Goal: Task Accomplishment & Management: Manage account settings

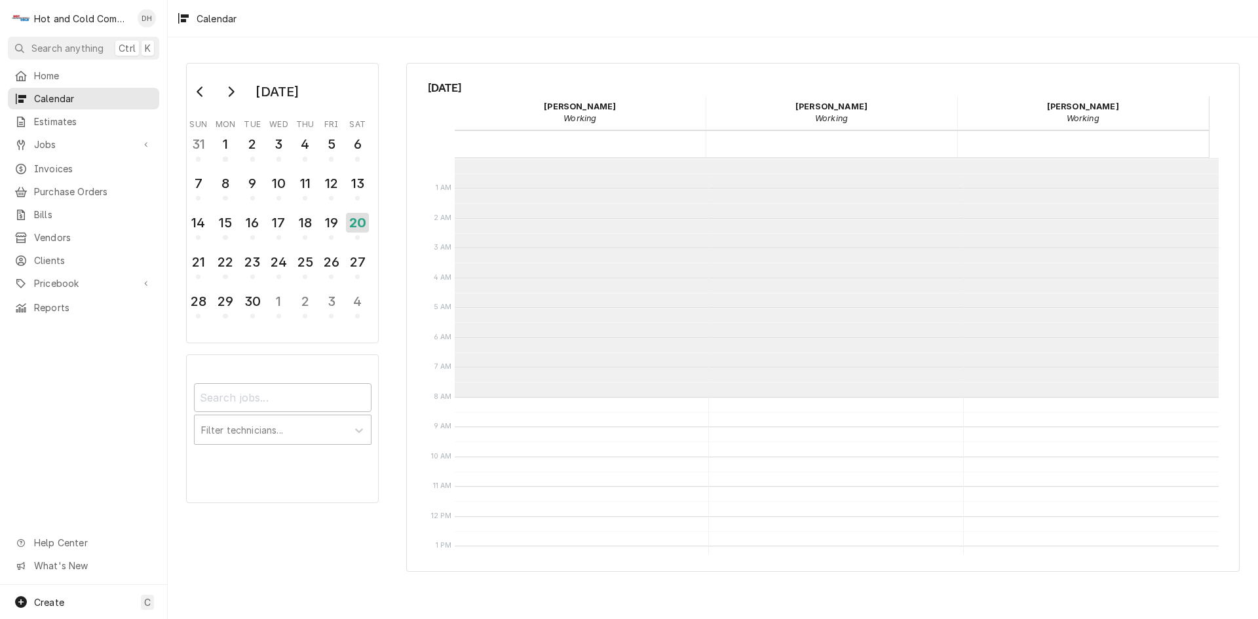
scroll to position [239, 0]
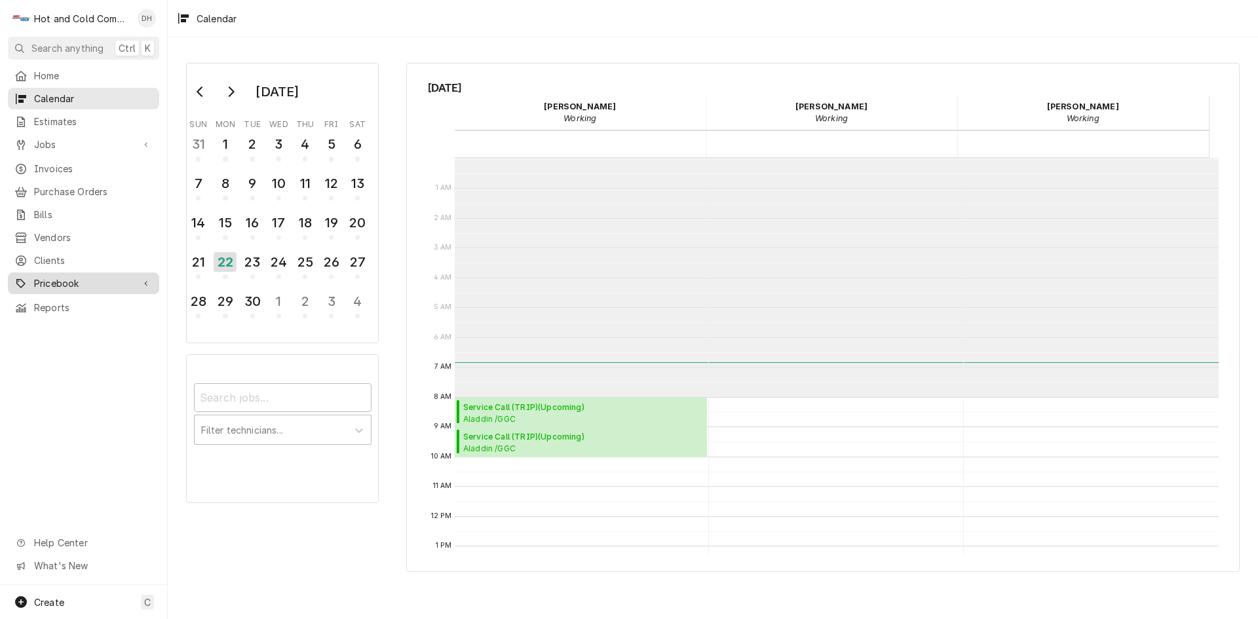
scroll to position [239, 0]
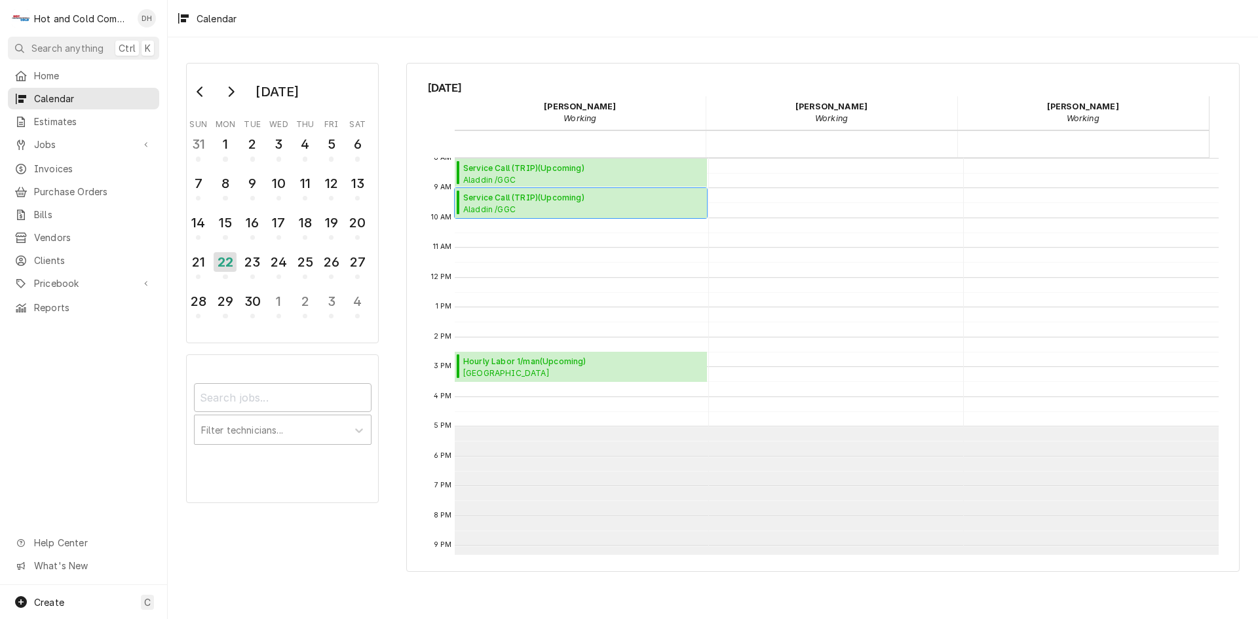
click at [518, 207] on span "Aladdin /GGC Dining / 1000 University Center Ln Bldg. D, Lawrenceville, GA 30043" at bounding box center [583, 209] width 240 height 10
click at [532, 168] on span "Service Call (TRIP) ( Upcoming )" at bounding box center [583, 168] width 240 height 12
click at [75, 115] on span "Estimates" at bounding box center [93, 122] width 119 height 14
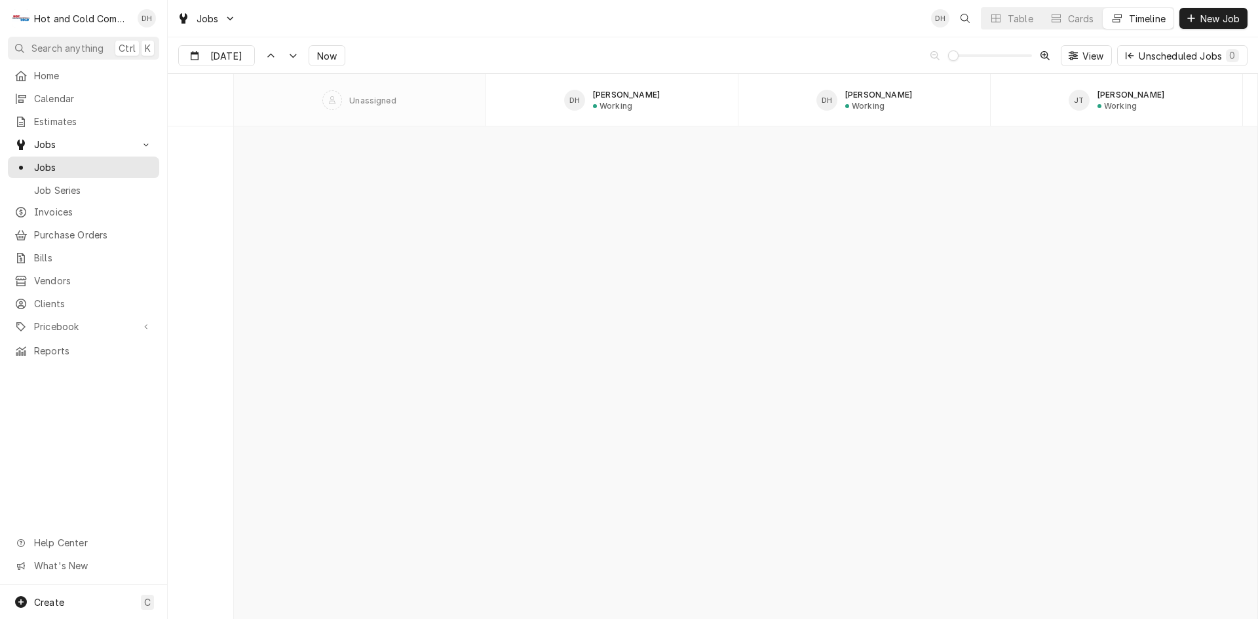
scroll to position [10251, 0]
click at [288, 56] on icon "Dynamic Content Wrapper" at bounding box center [292, 56] width 9 height 6
click at [292, 57] on icon "Dynamic Content Wrapper" at bounding box center [293, 56] width 7 height 4
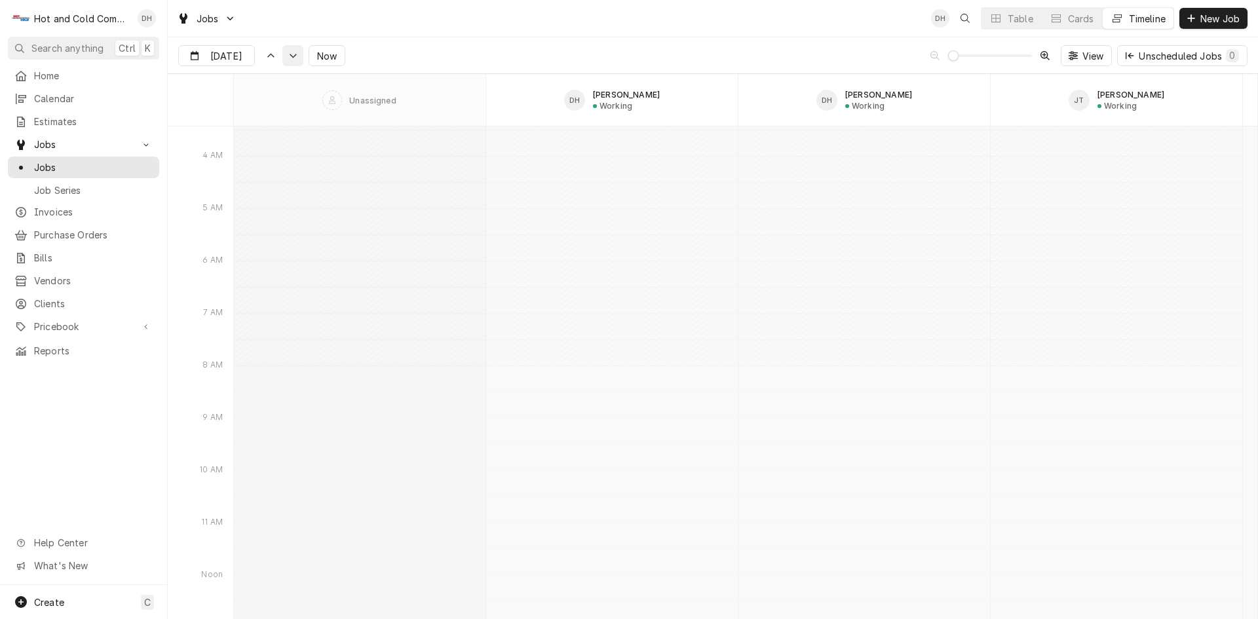
click at [294, 57] on icon "Dynamic Content Wrapper" at bounding box center [292, 56] width 9 height 6
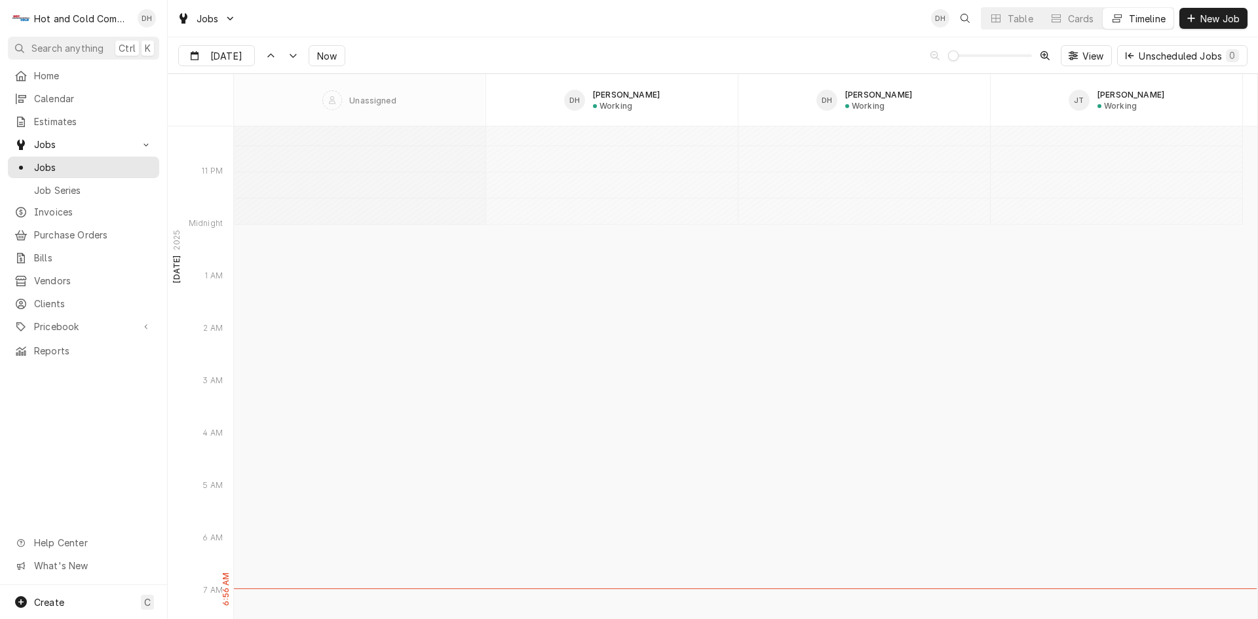
scroll to position [13820, 0]
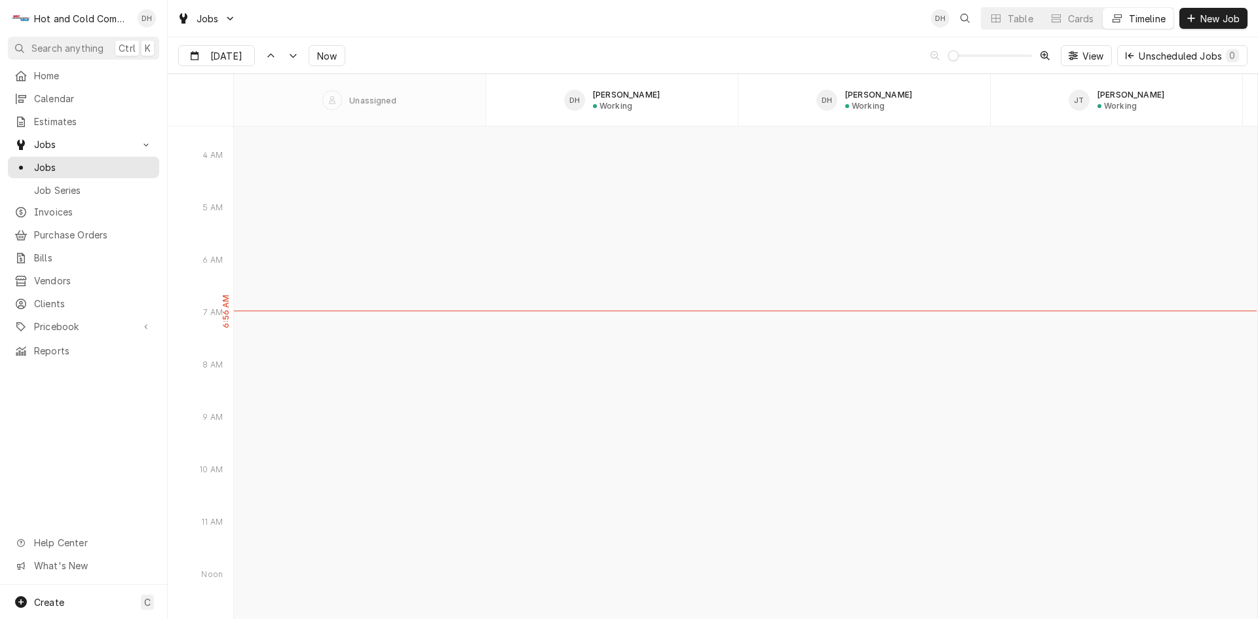
type input "Sep 22"
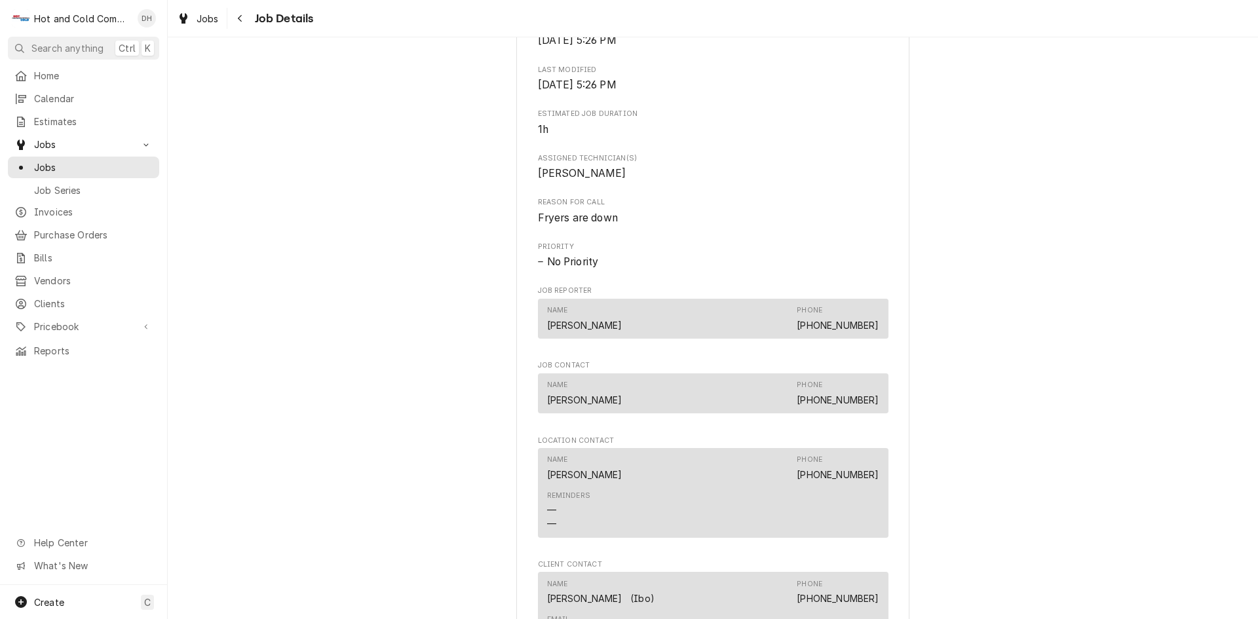
scroll to position [655, 0]
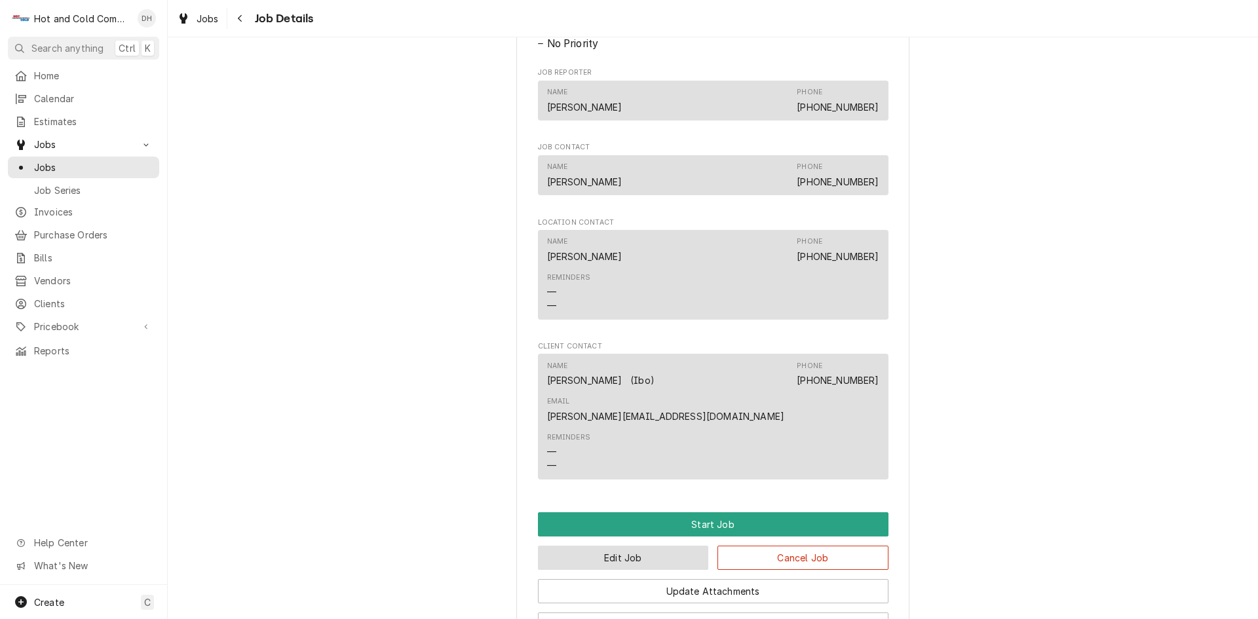
click at [641, 546] on button "Edit Job" at bounding box center [623, 558] width 171 height 24
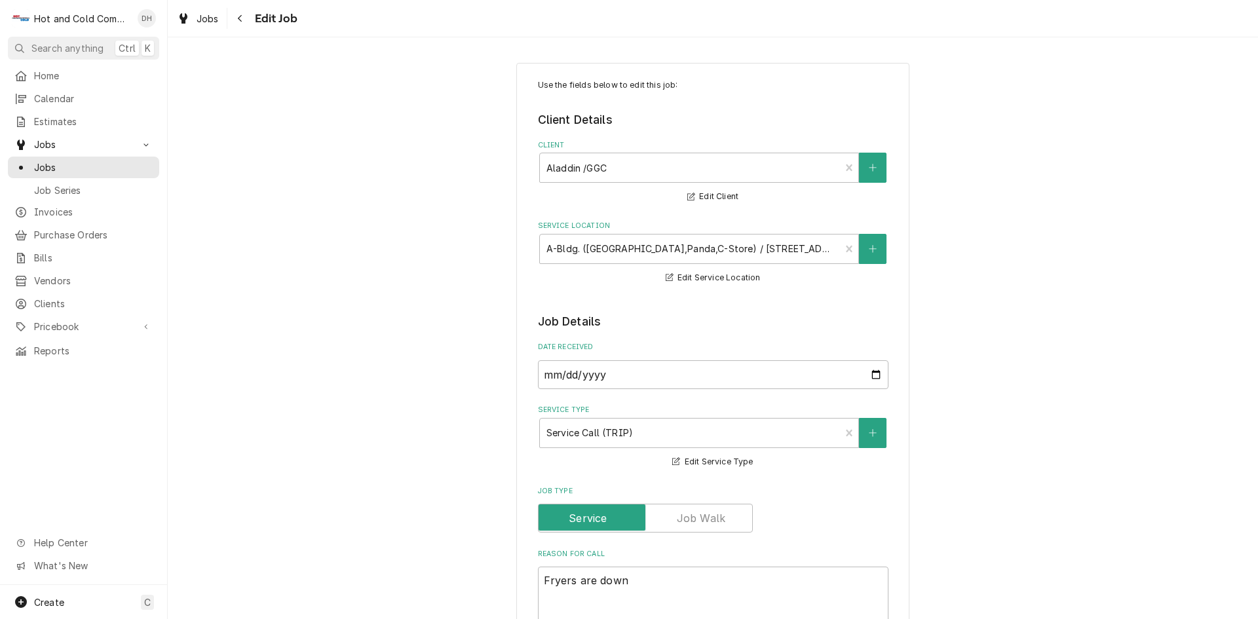
type textarea "x"
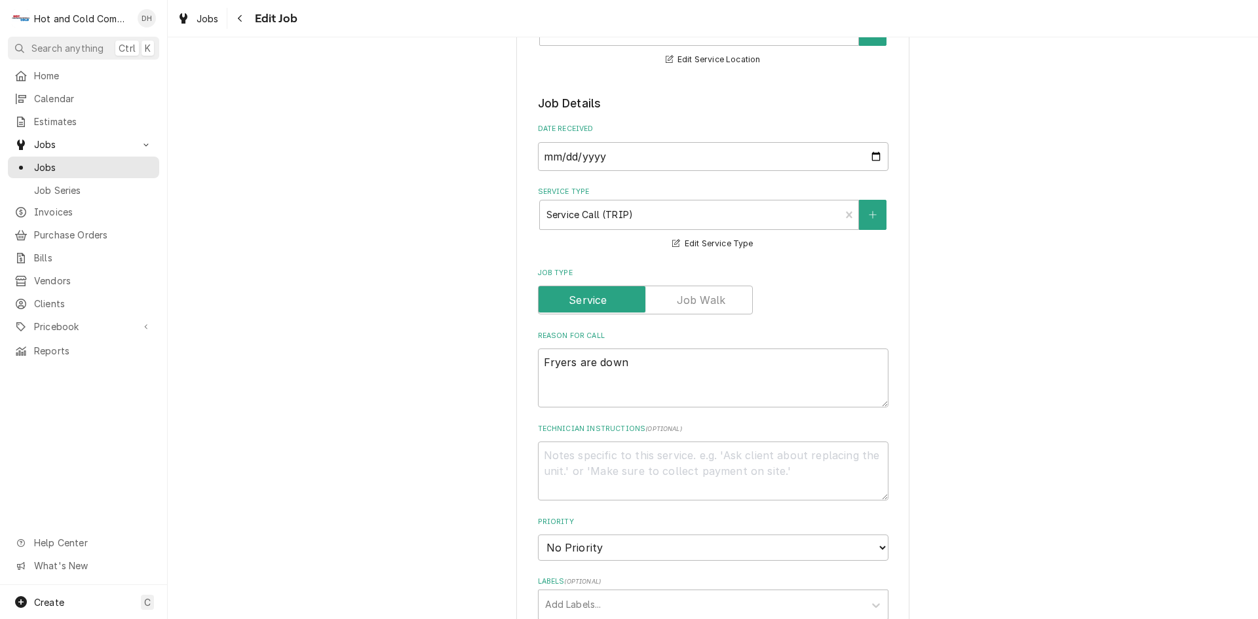
scroll to position [437, 0]
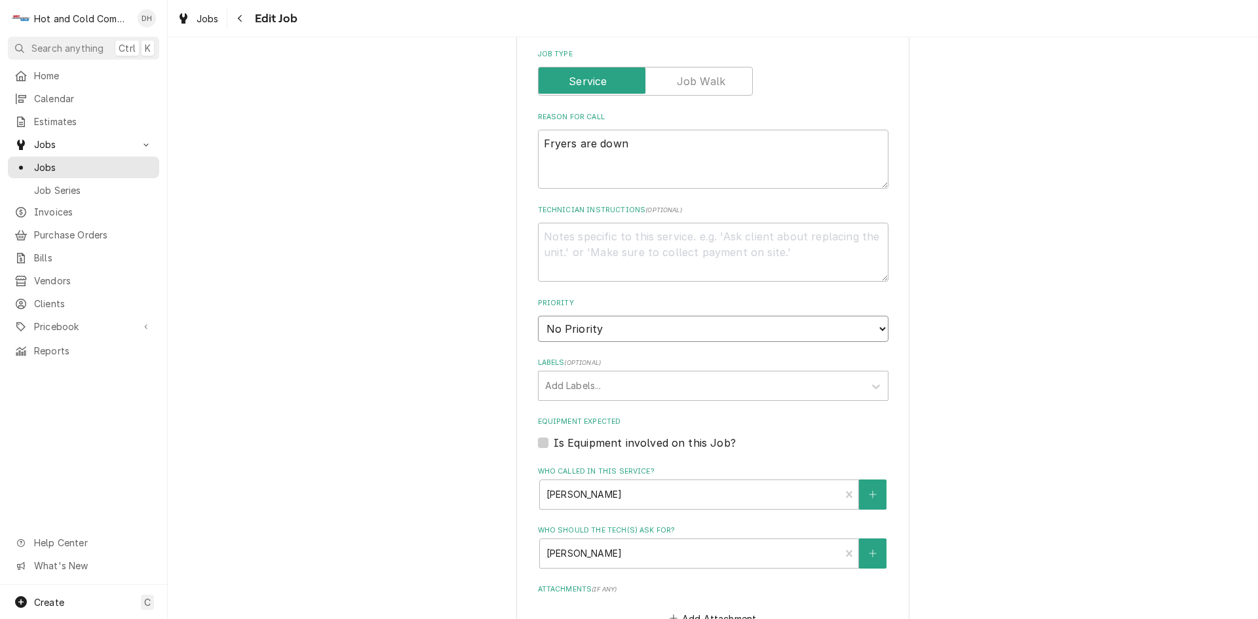
click at [879, 331] on select "No Priority Urgent High Medium Low" at bounding box center [713, 329] width 351 height 26
select select "2"
click at [538, 316] on select "No Priority Urgent High Medium Low" at bounding box center [713, 329] width 351 height 26
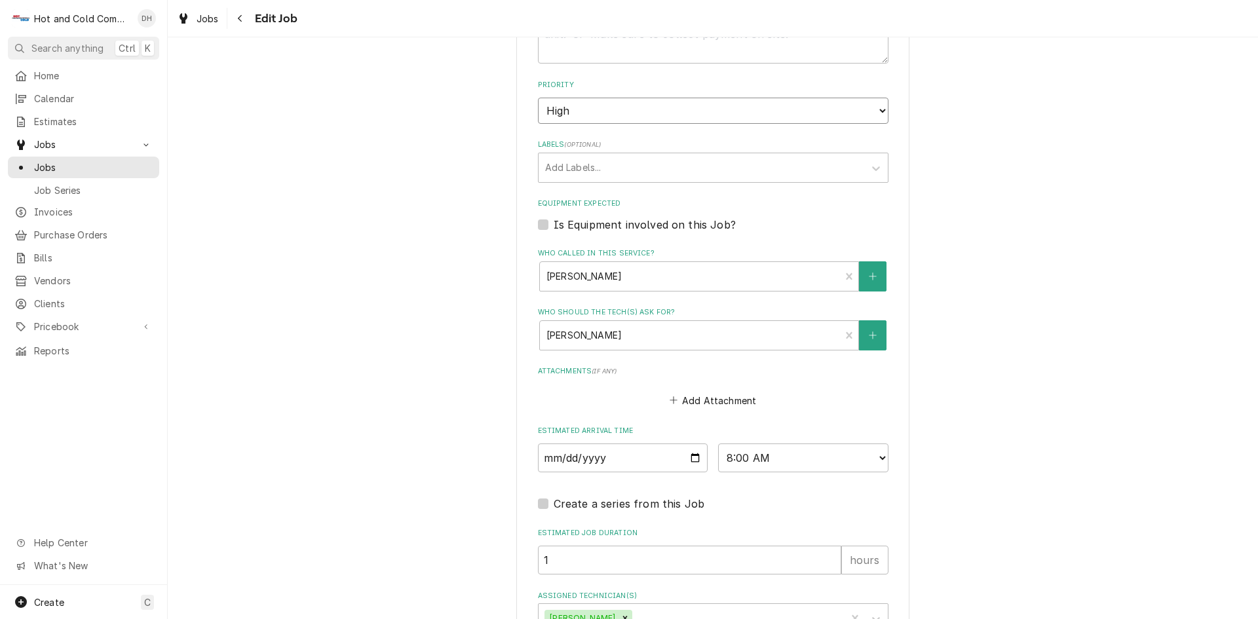
scroll to position [749, 0]
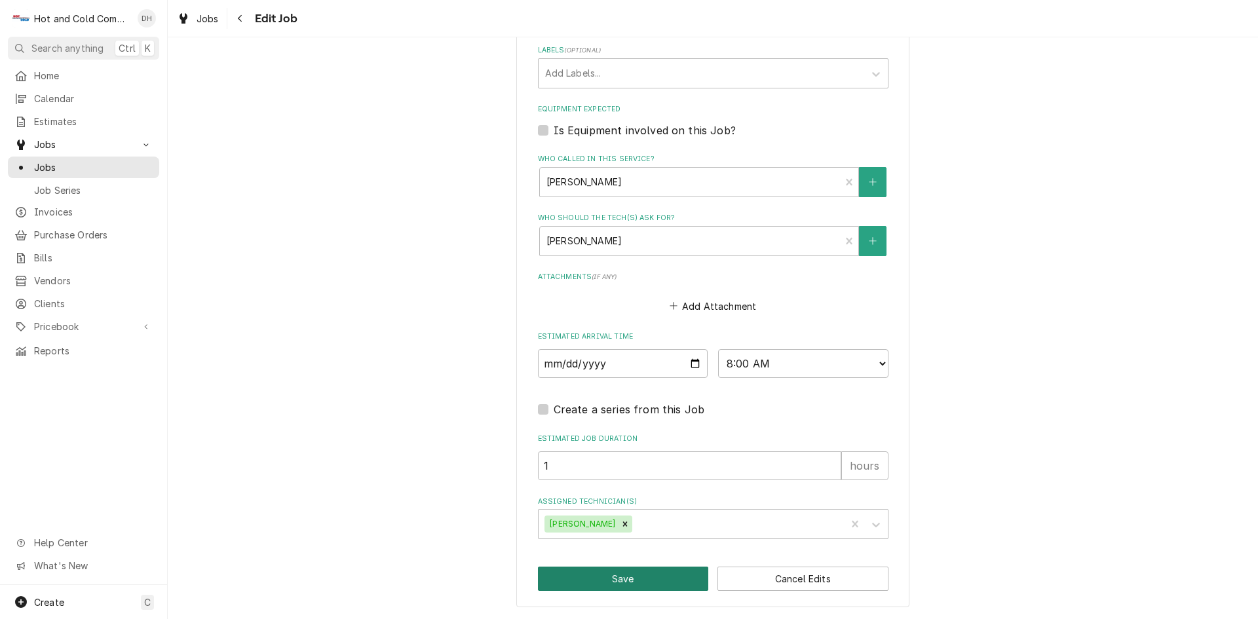
click at [625, 574] on button "Save" at bounding box center [623, 579] width 171 height 24
type textarea "x"
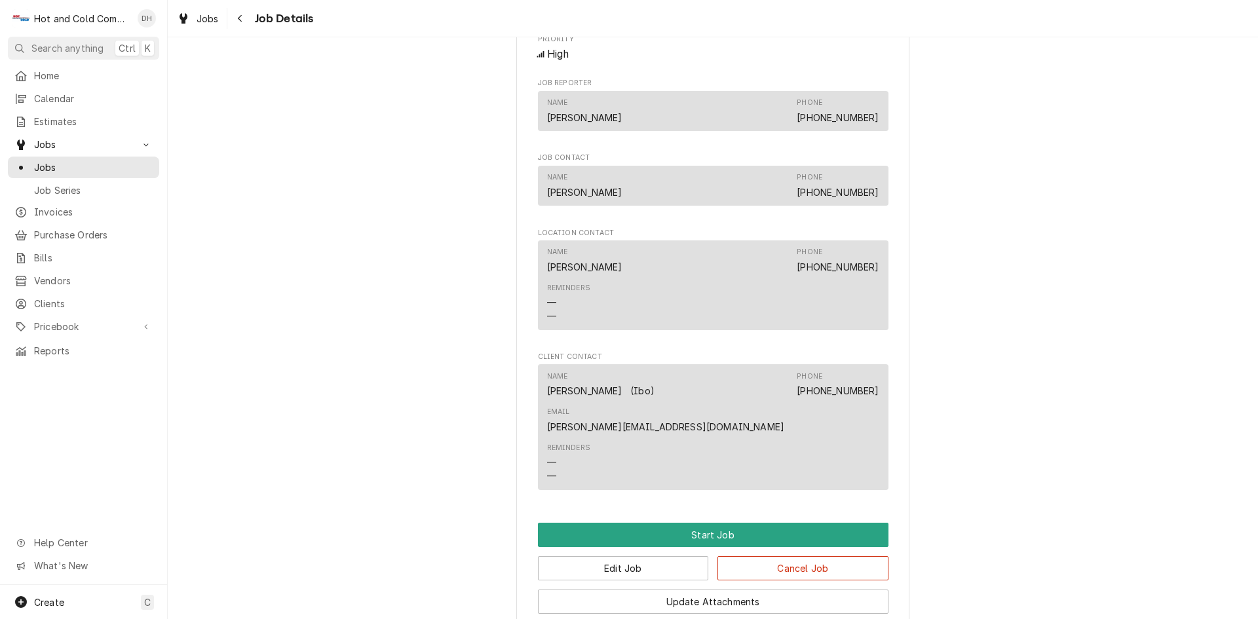
scroll to position [620, 0]
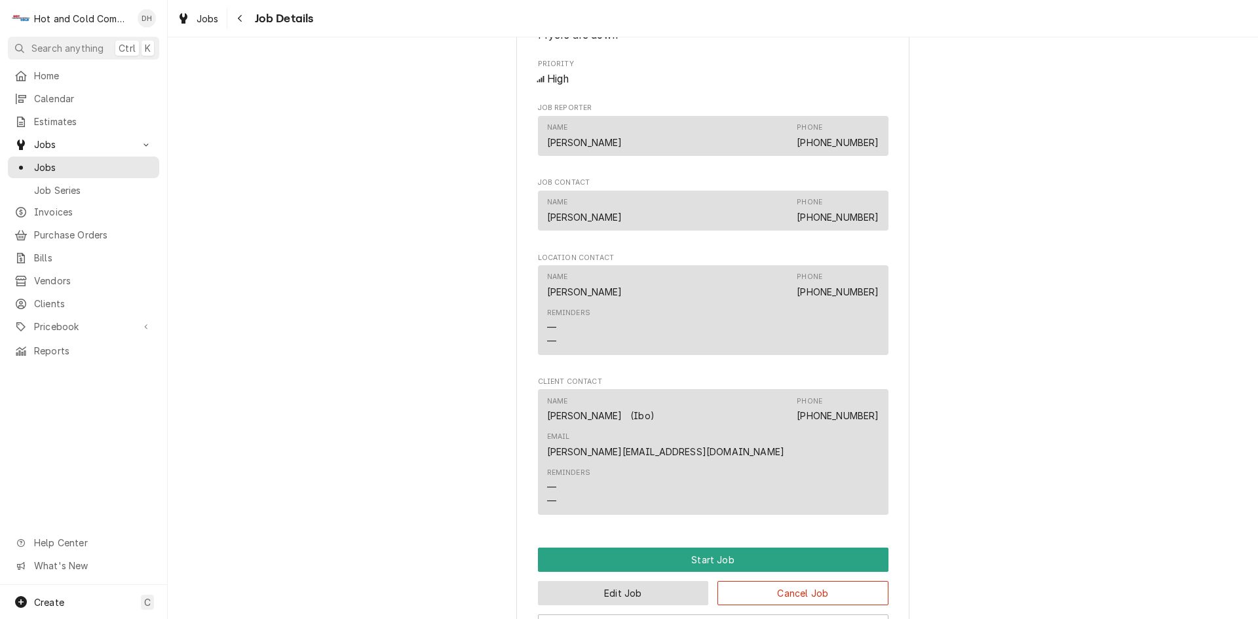
click at [618, 581] on button "Edit Job" at bounding box center [623, 593] width 171 height 24
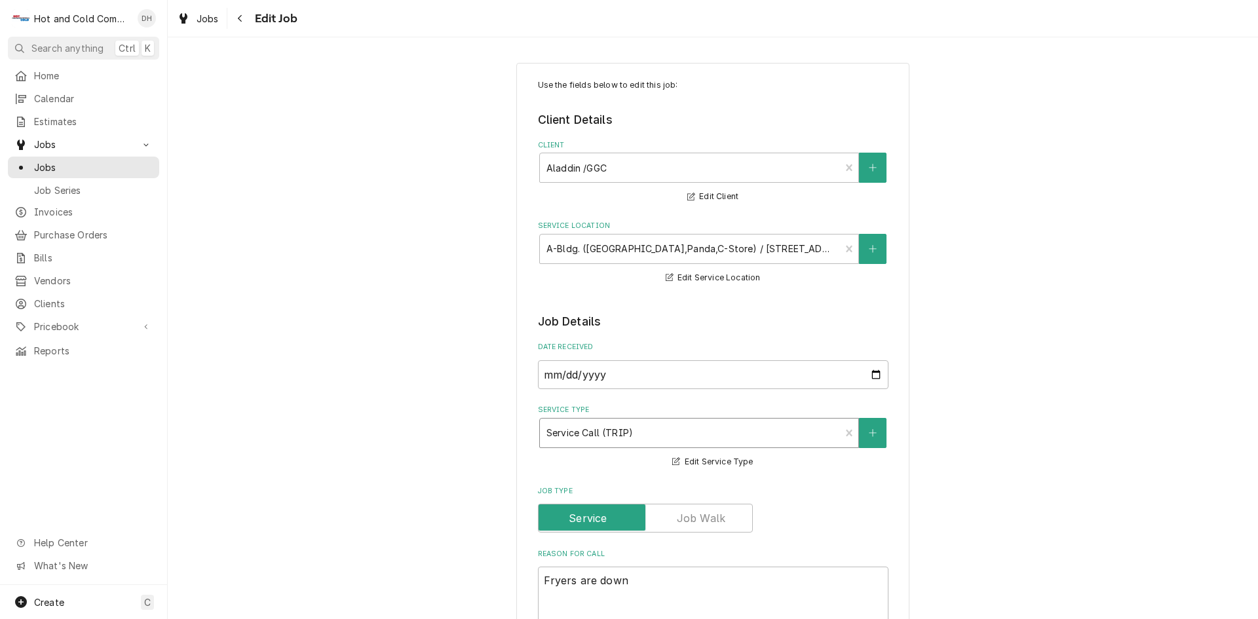
type textarea "x"
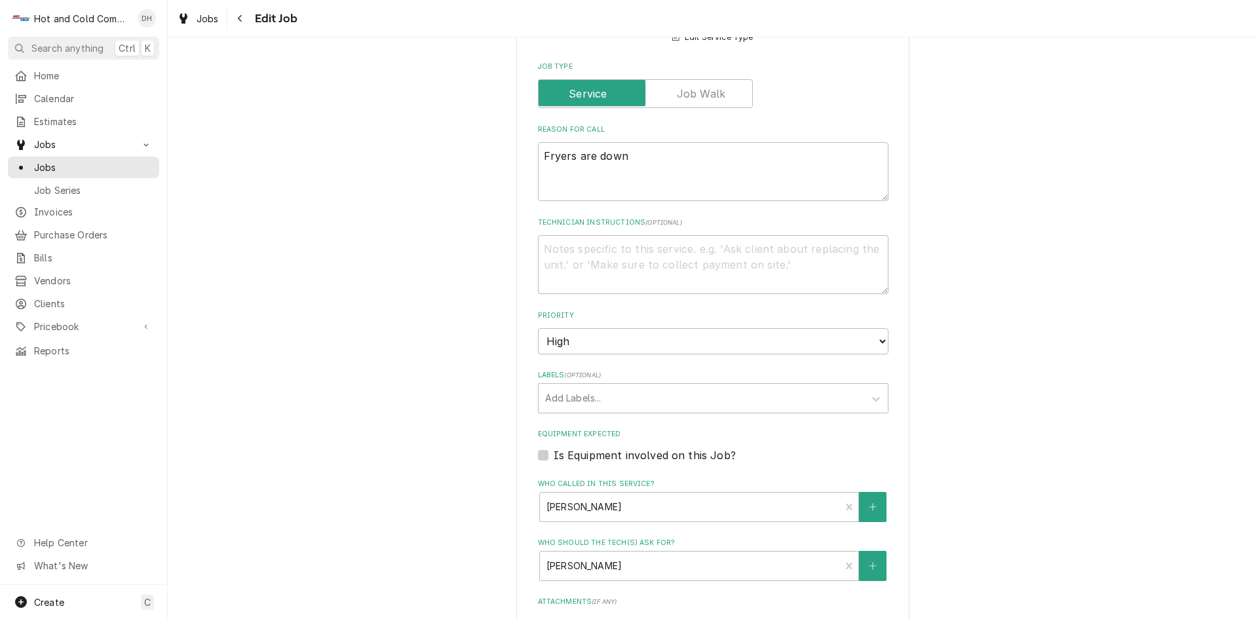
scroll to position [437, 0]
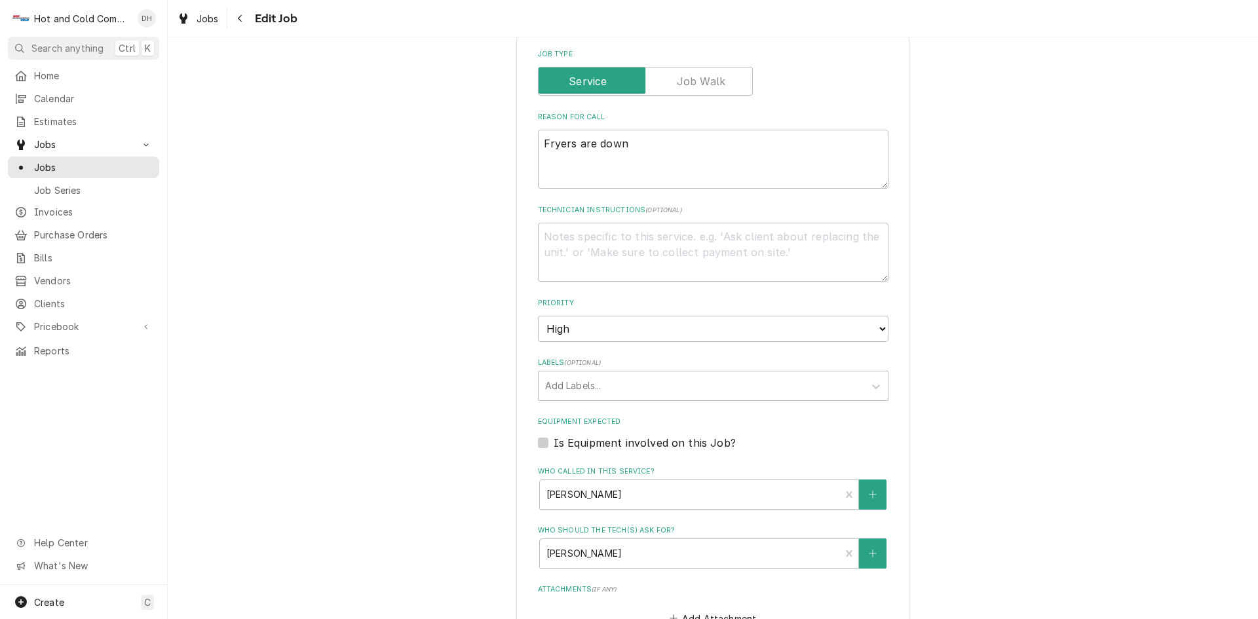
click at [554, 444] on label "Is Equipment involved on this Job?" at bounding box center [645, 443] width 182 height 16
click at [554, 444] on input "Equipment Expected" at bounding box center [729, 449] width 351 height 29
checkbox input "true"
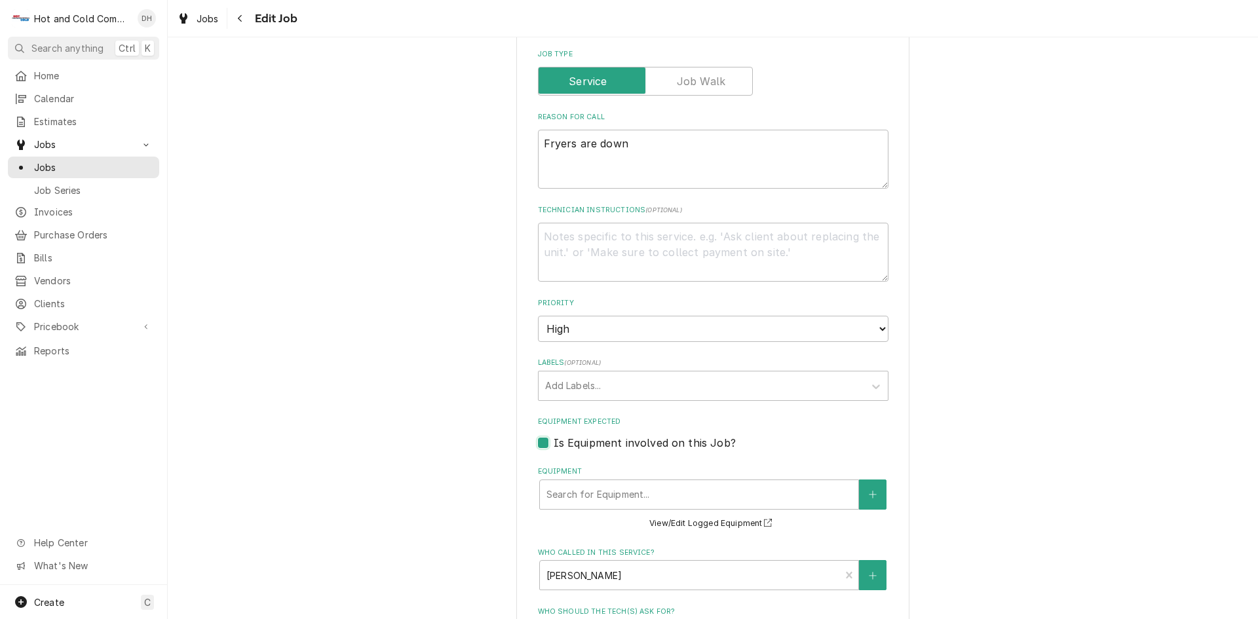
scroll to position [655, 0]
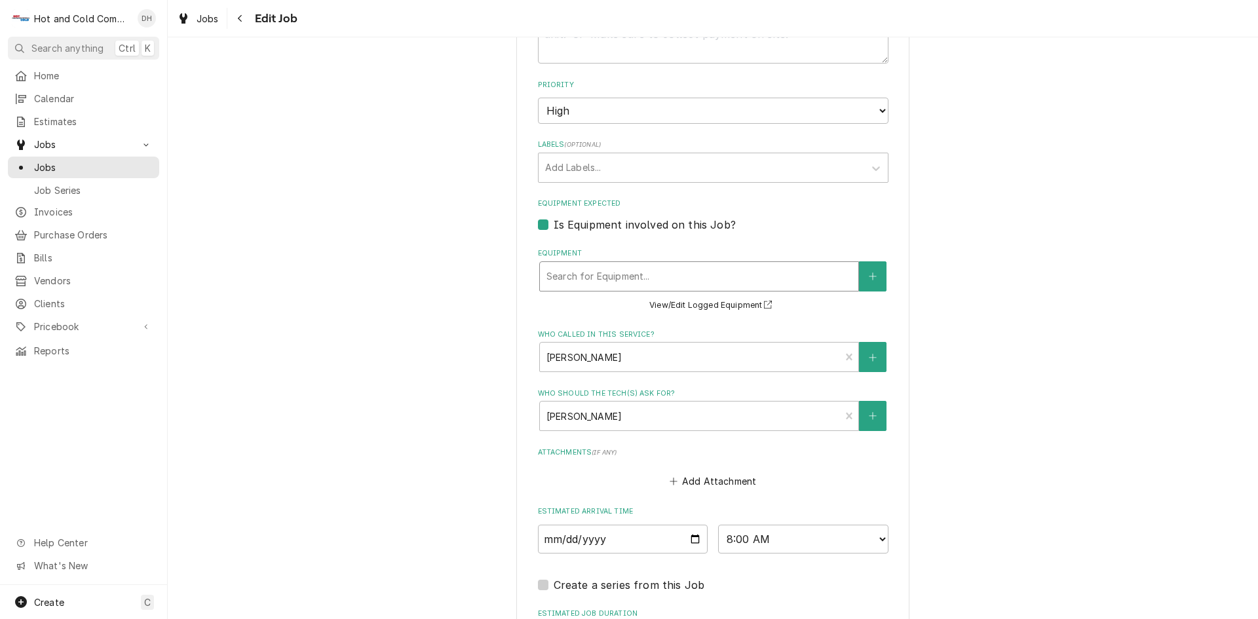
type textarea "x"
click at [615, 271] on div "Equipment" at bounding box center [698, 277] width 305 height 24
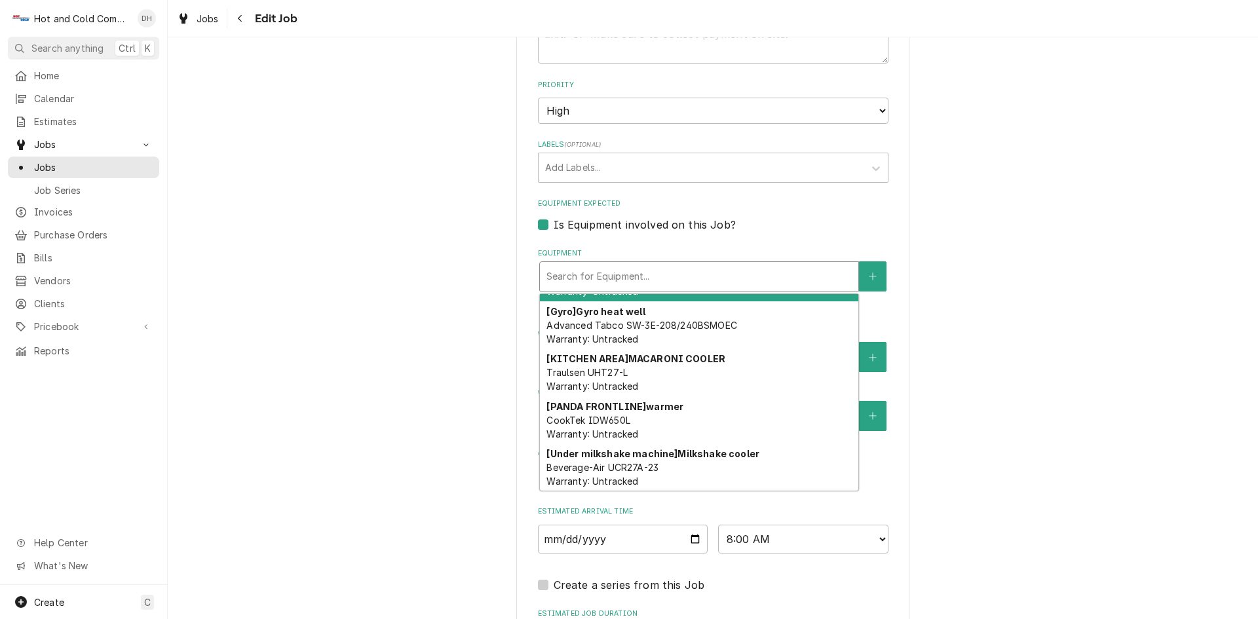
scroll to position [184, 0]
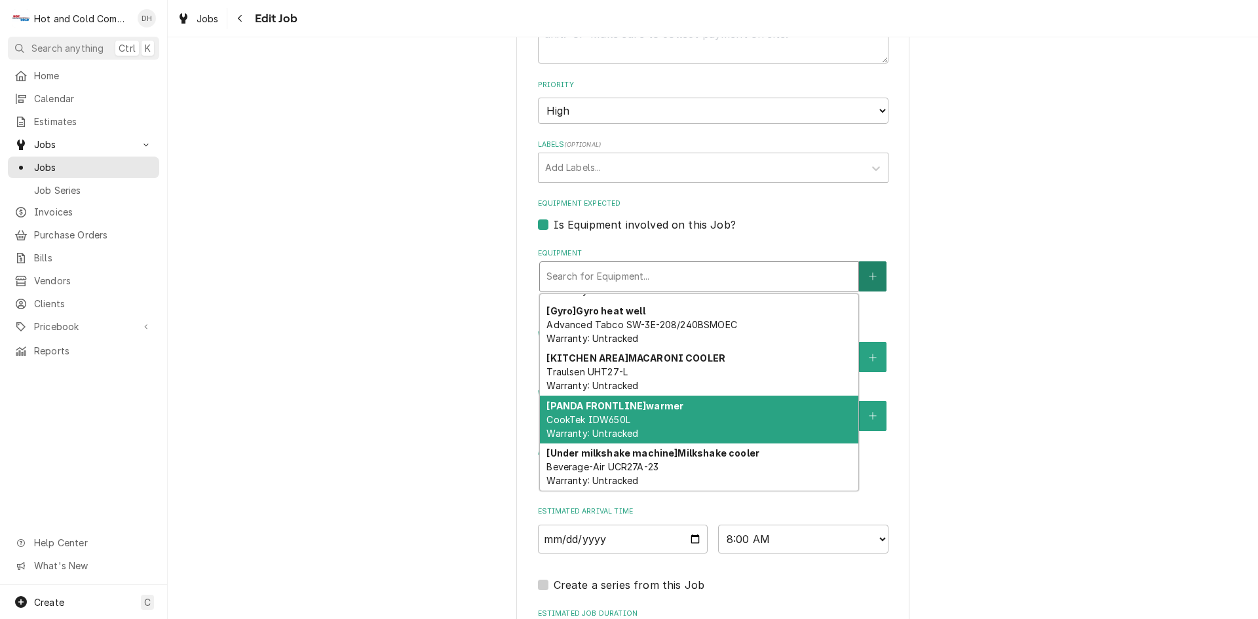
click at [875, 273] on button "Equipment" at bounding box center [873, 276] width 28 height 30
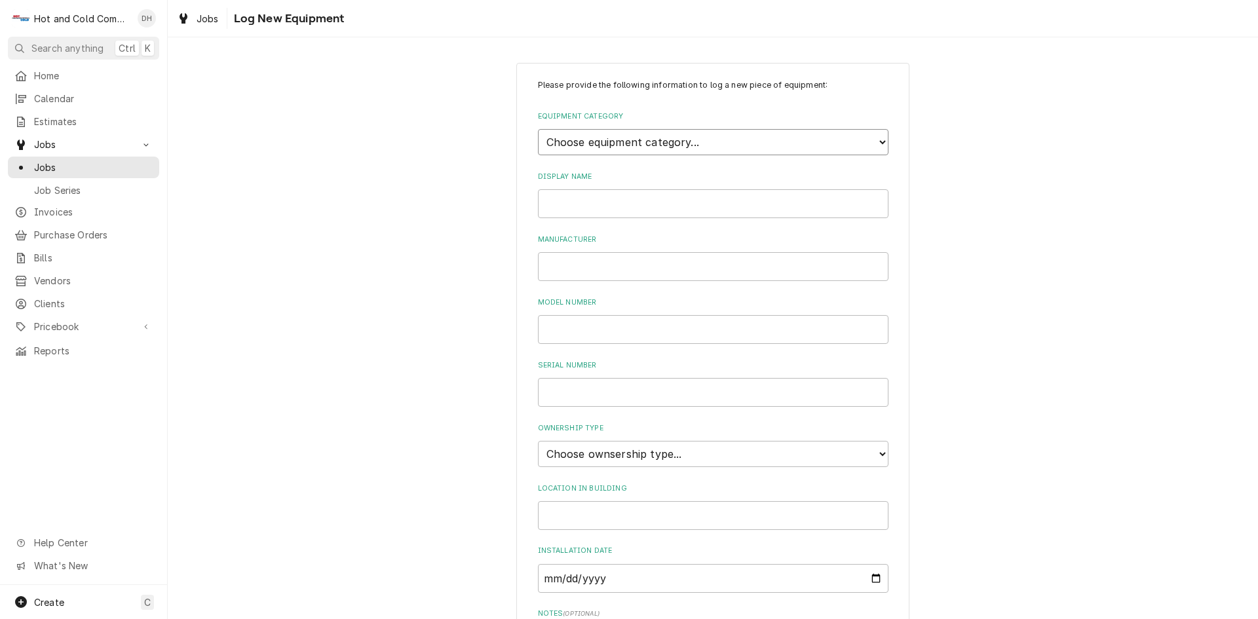
click at [694, 140] on select "Choose equipment category... Cooking Equipment Fryers Ice Machines Ovens and Ra…" at bounding box center [713, 142] width 351 height 26
select select "2"
click at [538, 129] on select "Choose equipment category... Cooking Equipment Fryers Ice Machines Ovens and Ra…" at bounding box center [713, 142] width 351 height 26
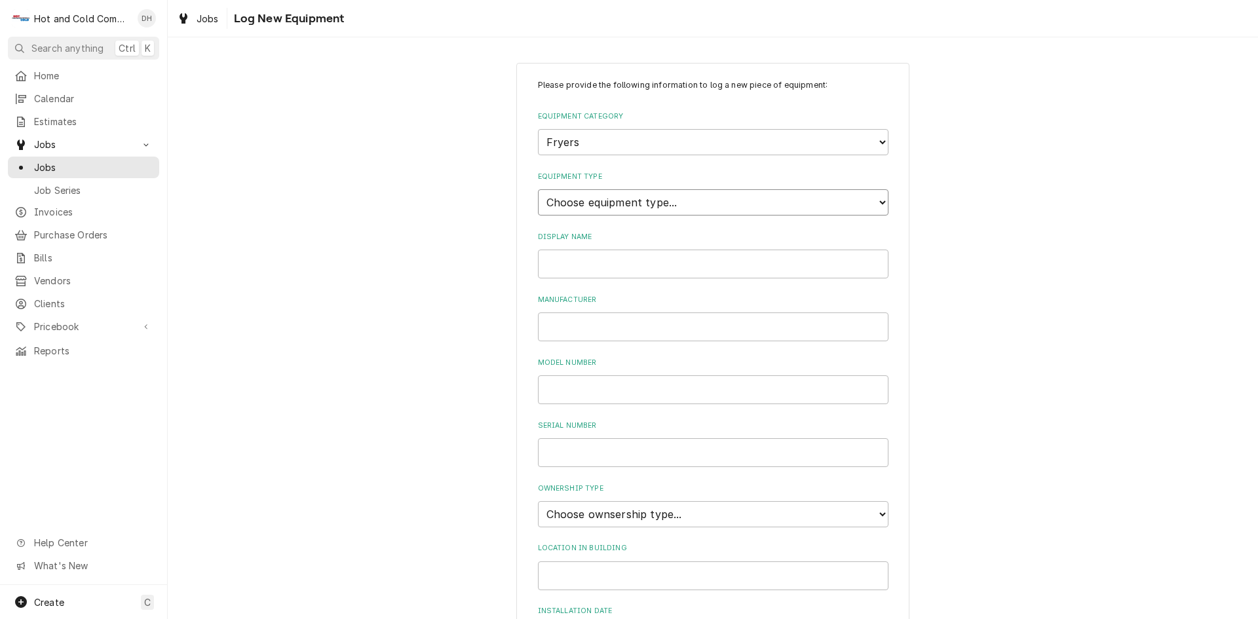
click at [614, 200] on select "Choose equipment type... Electric Fryer Fryer Filtration Equipment Gas Fryer" at bounding box center [713, 202] width 351 height 26
select select "13"
click at [538, 189] on select "Choose equipment type... Electric Fryer Fryer Filtration Equipment Gas Fryer" at bounding box center [713, 202] width 351 height 26
click at [637, 268] on input "Display Name" at bounding box center [713, 264] width 351 height 29
type input "Henny Penny"
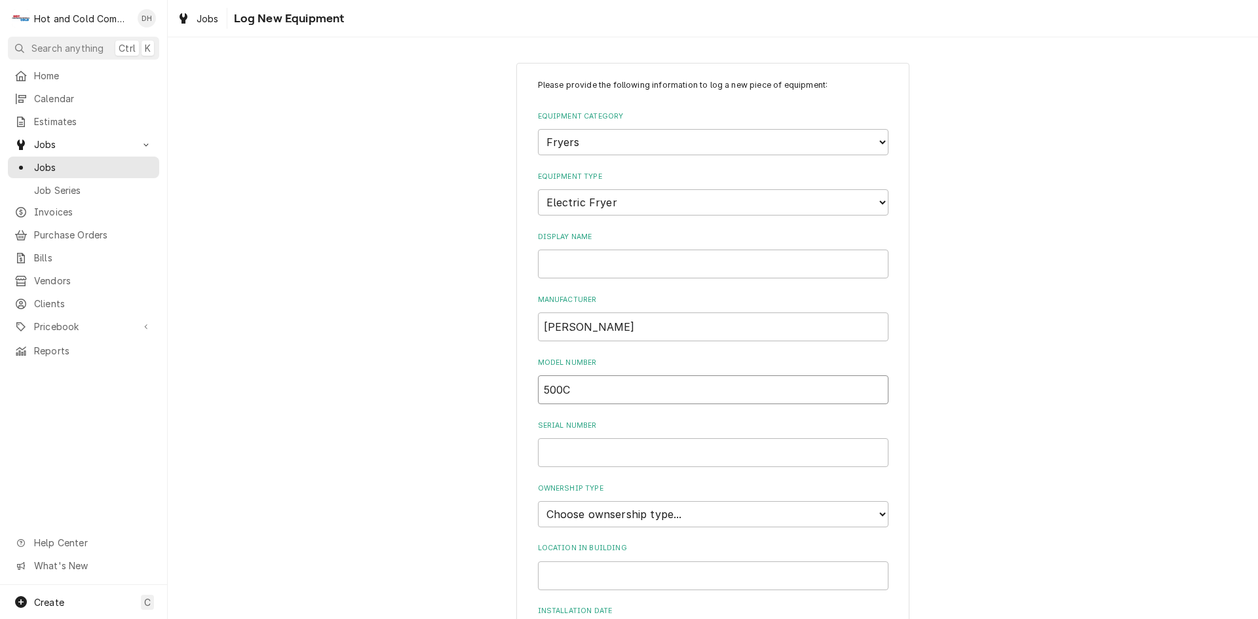
type input "500C"
type input "AA1406127"
click at [879, 512] on select "Choose ownsership type... Unknown Owned Leased Rented" at bounding box center [713, 514] width 351 height 26
select select "1"
click at [538, 501] on select "Choose ownsership type... Unknown Owned Leased Rented" at bounding box center [713, 514] width 351 height 26
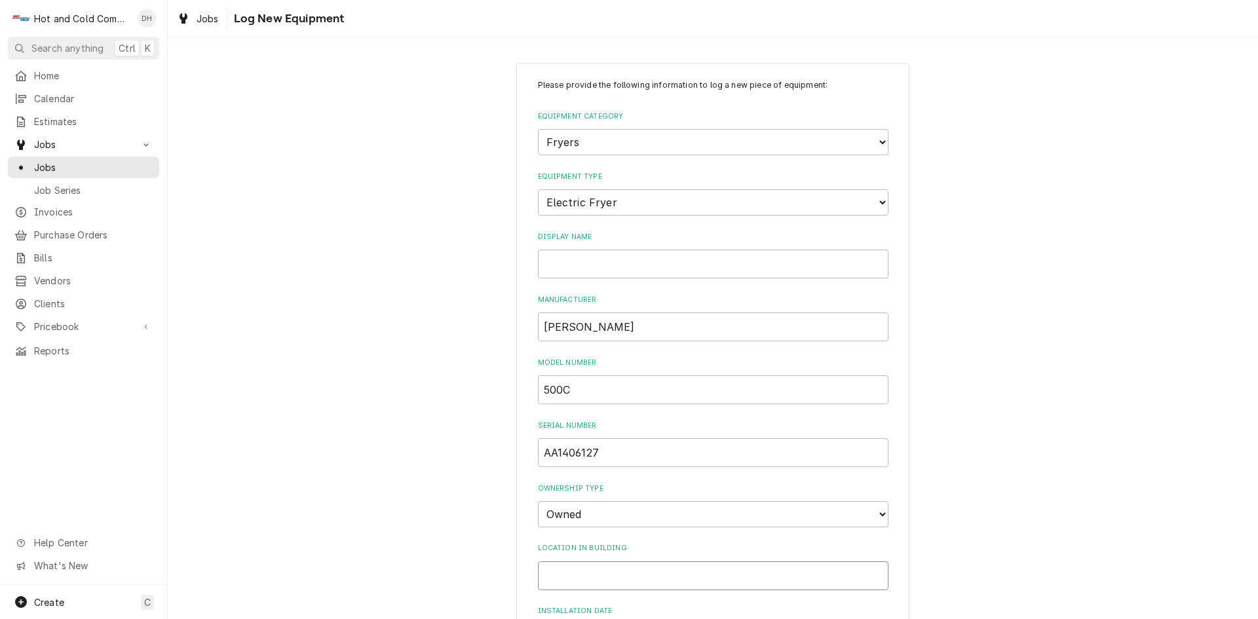
drag, startPoint x: 637, startPoint y: 574, endPoint x: 637, endPoint y: 584, distance: 9.8
click at [637, 577] on input "Location in Building" at bounding box center [713, 575] width 351 height 29
type input "Kitchen"
click at [615, 265] on input "Display Name" at bounding box center [713, 264] width 351 height 29
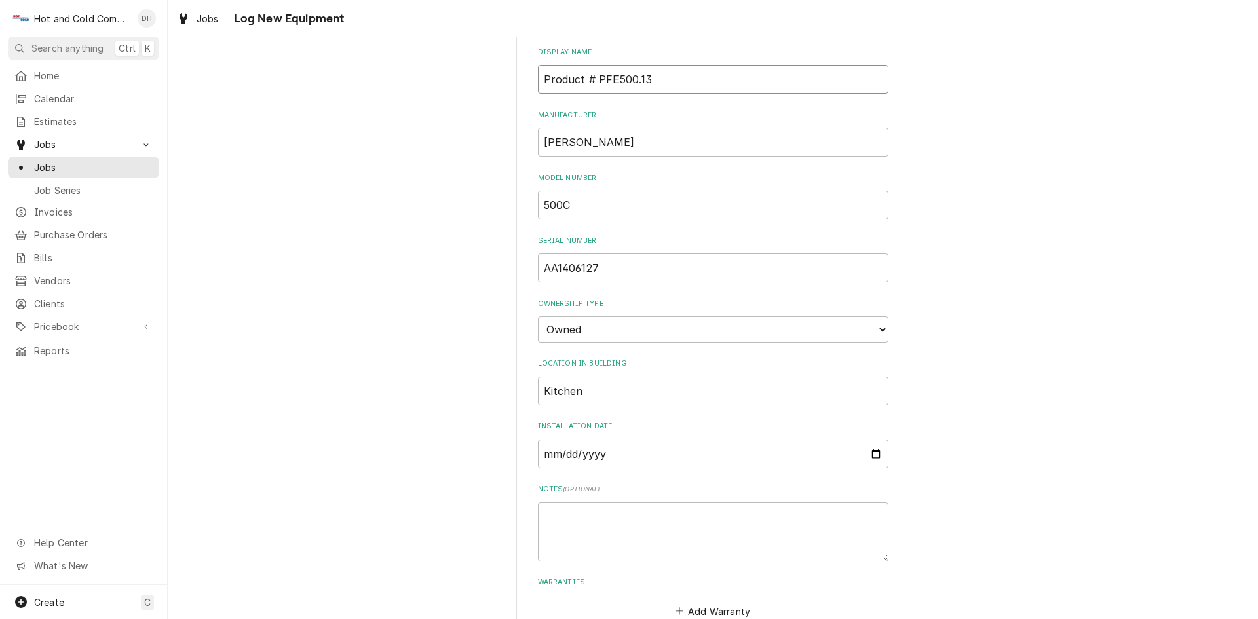
scroll to position [266, 0]
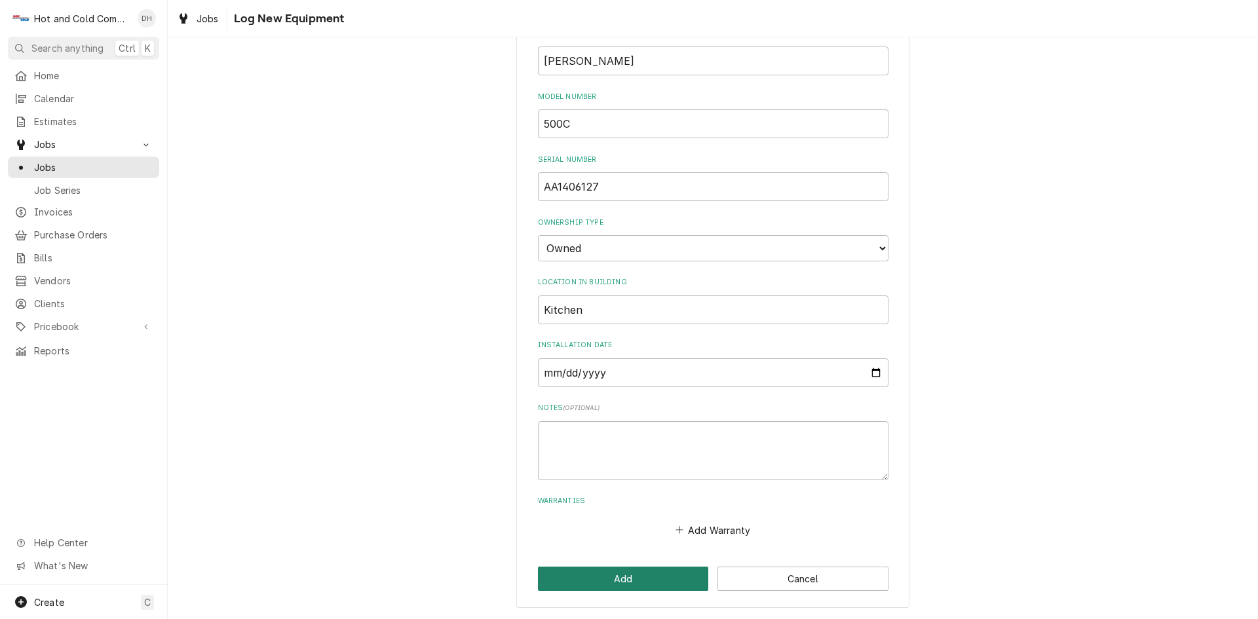
type input "Product # PFE500.13"
click at [643, 577] on button "Add" at bounding box center [623, 579] width 171 height 24
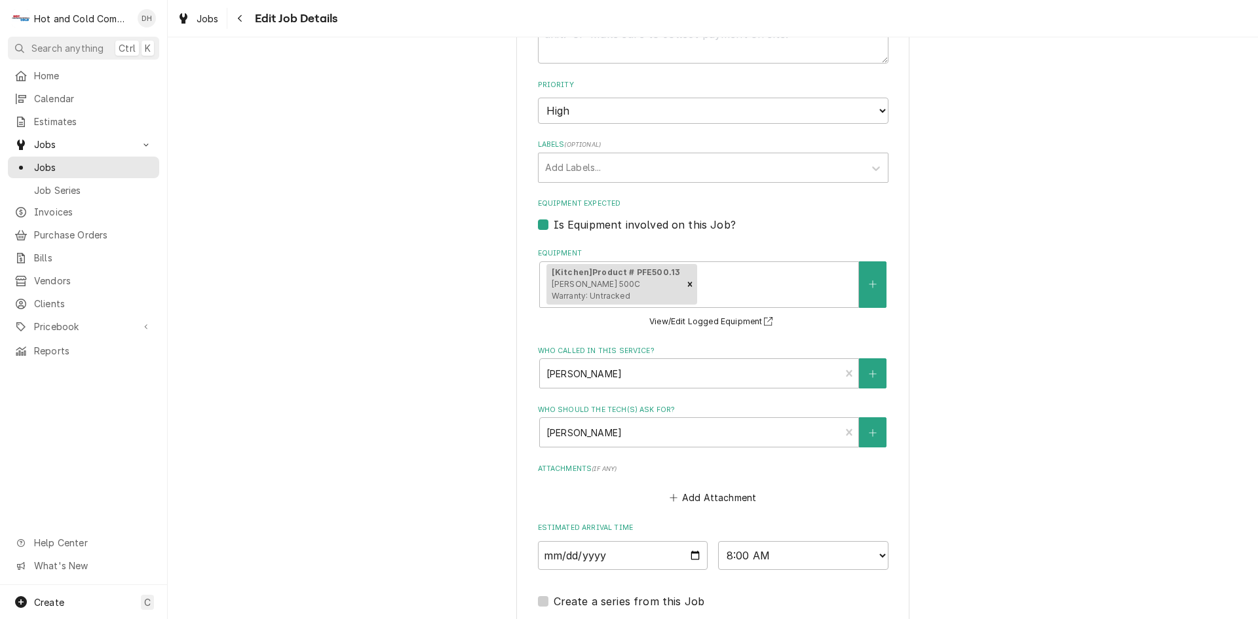
scroll to position [847, 0]
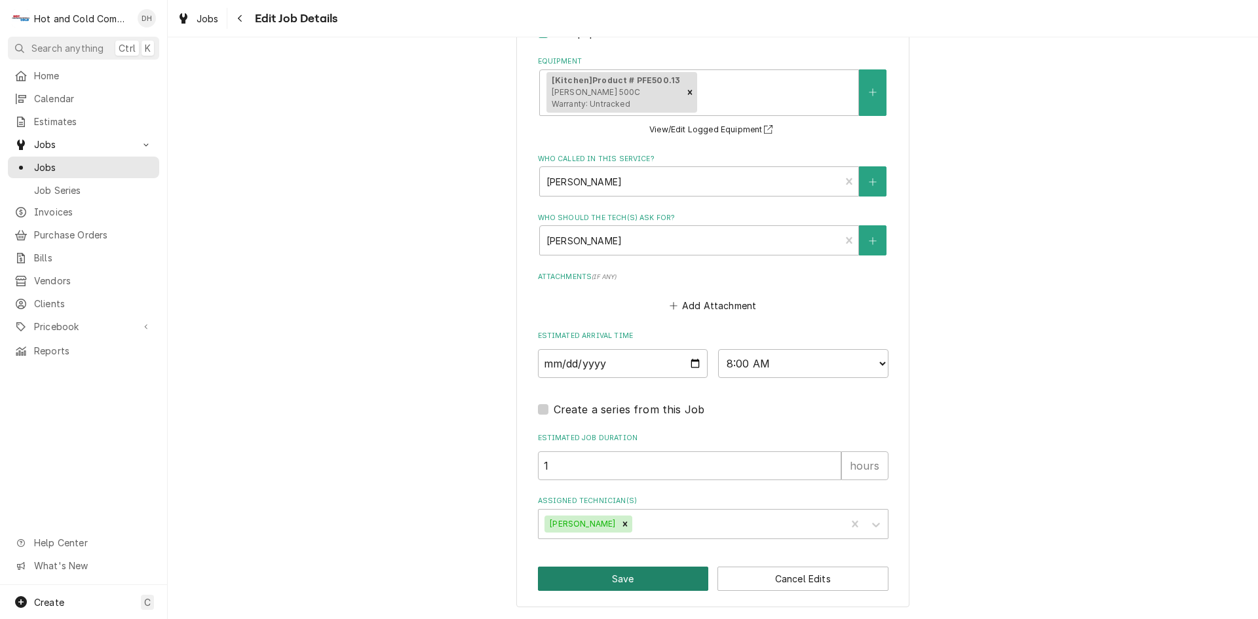
click at [637, 578] on button "Save" at bounding box center [623, 579] width 171 height 24
type textarea "x"
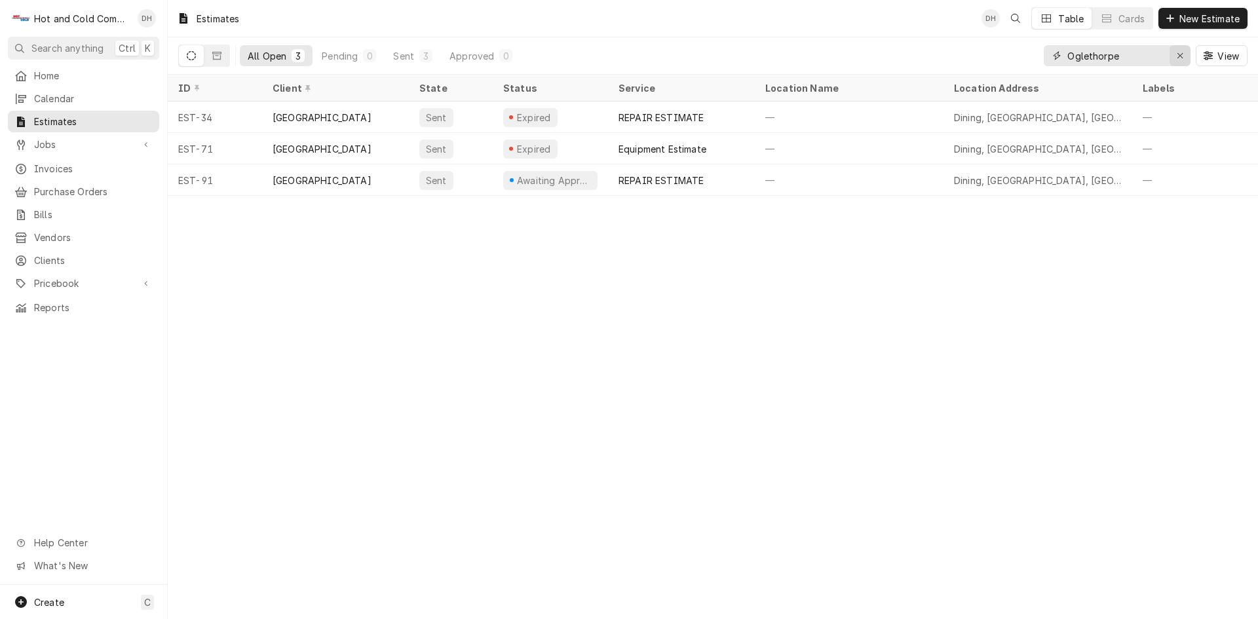
click at [1181, 58] on icon "Erase input" at bounding box center [1179, 55] width 5 height 5
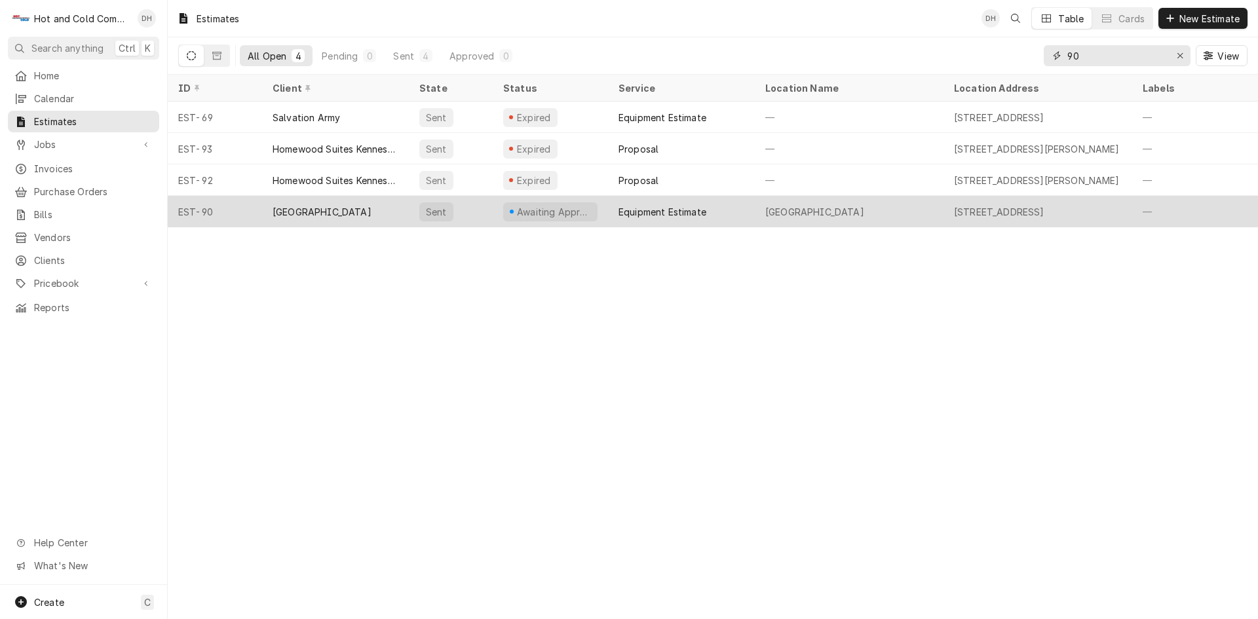
type input "90"
drag, startPoint x: 475, startPoint y: 207, endPoint x: 487, endPoint y: 208, distance: 12.5
click at [476, 207] on div "Sent" at bounding box center [451, 211] width 84 height 31
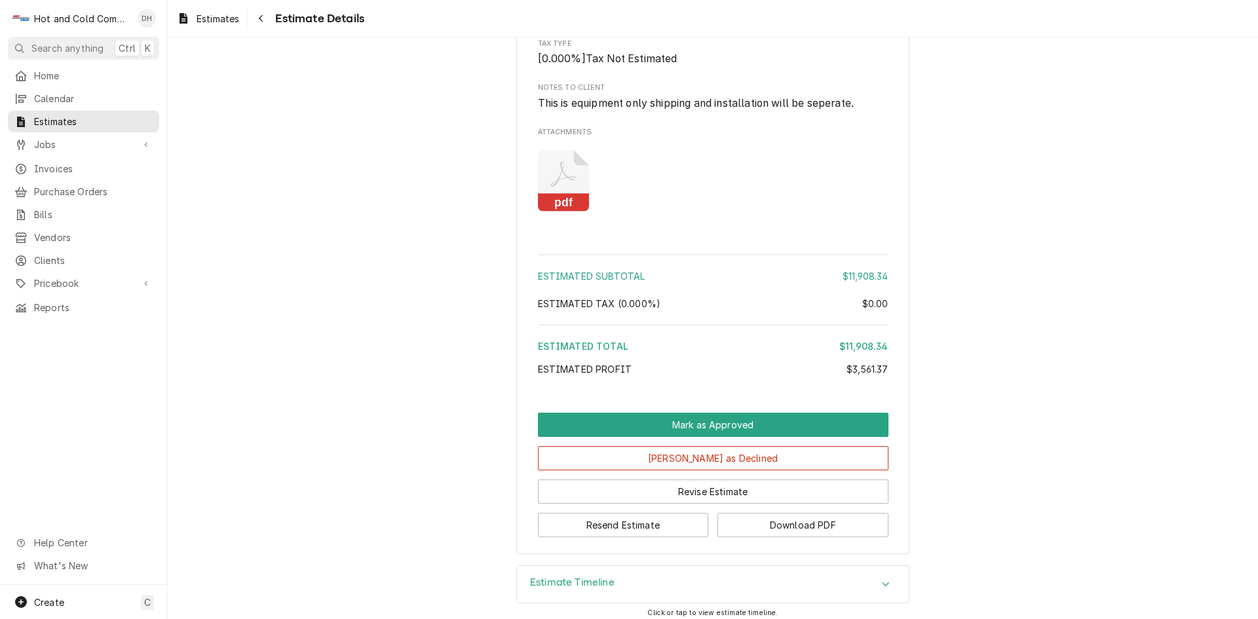
scroll to position [1229, 0]
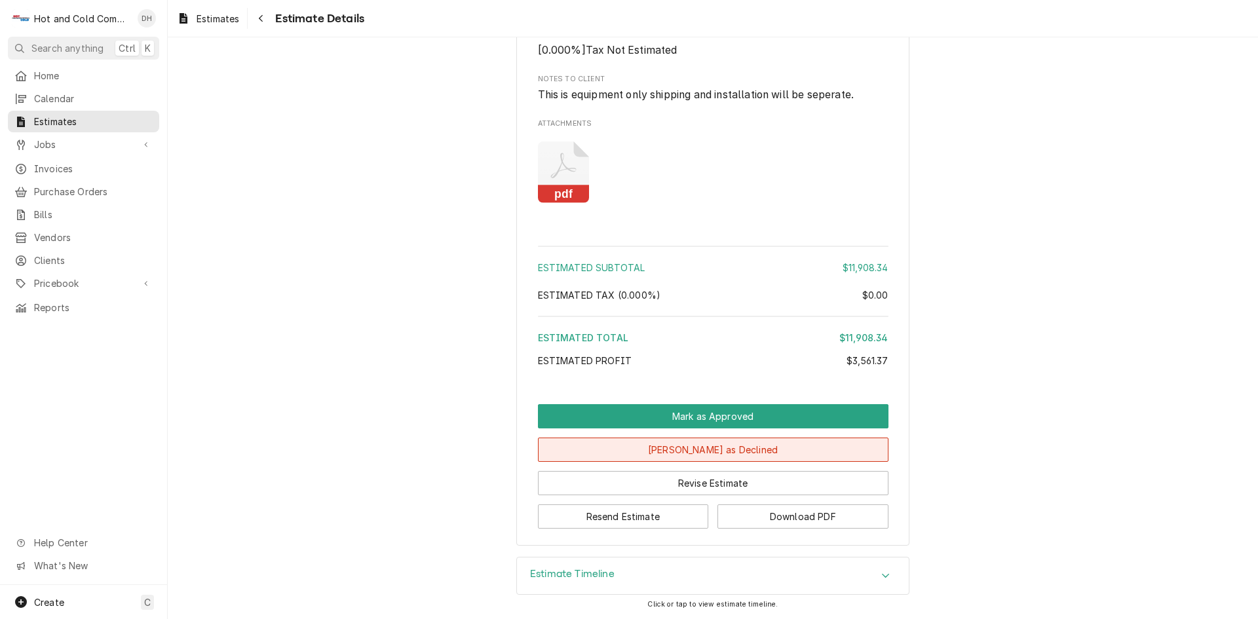
click at [730, 445] on button "Mark as Declined" at bounding box center [713, 450] width 351 height 24
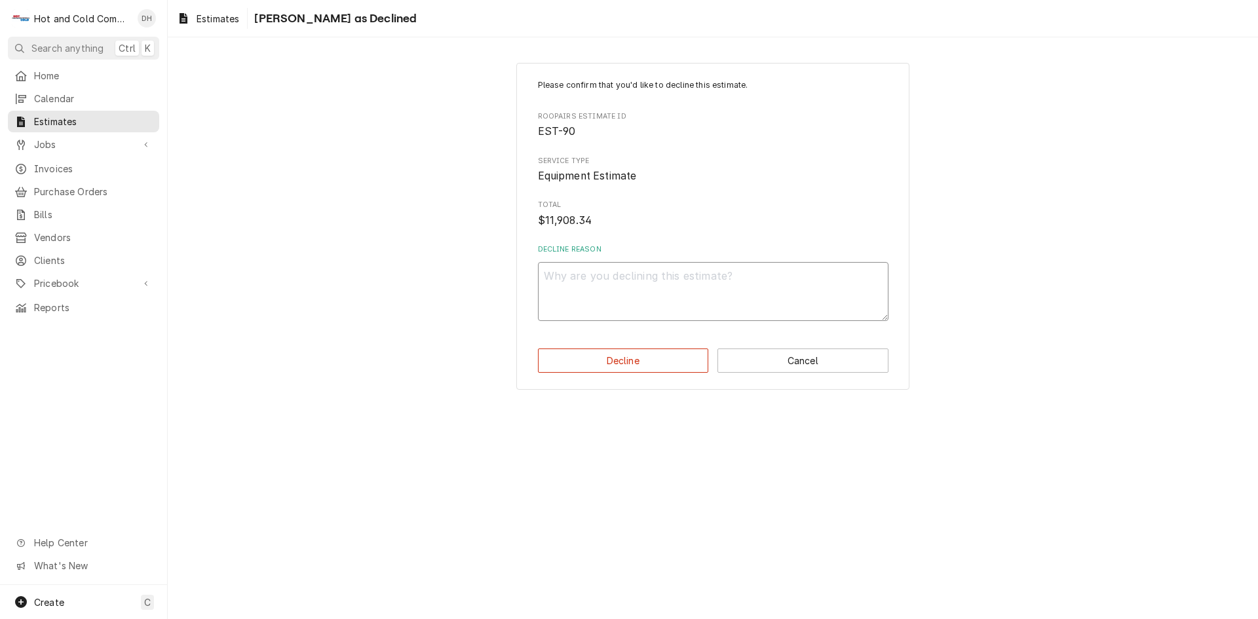
click at [566, 278] on textarea "Decline Reason" at bounding box center [713, 291] width 351 height 59
type textarea "x"
type textarea "P"
type textarea "x"
type textarea "Pu"
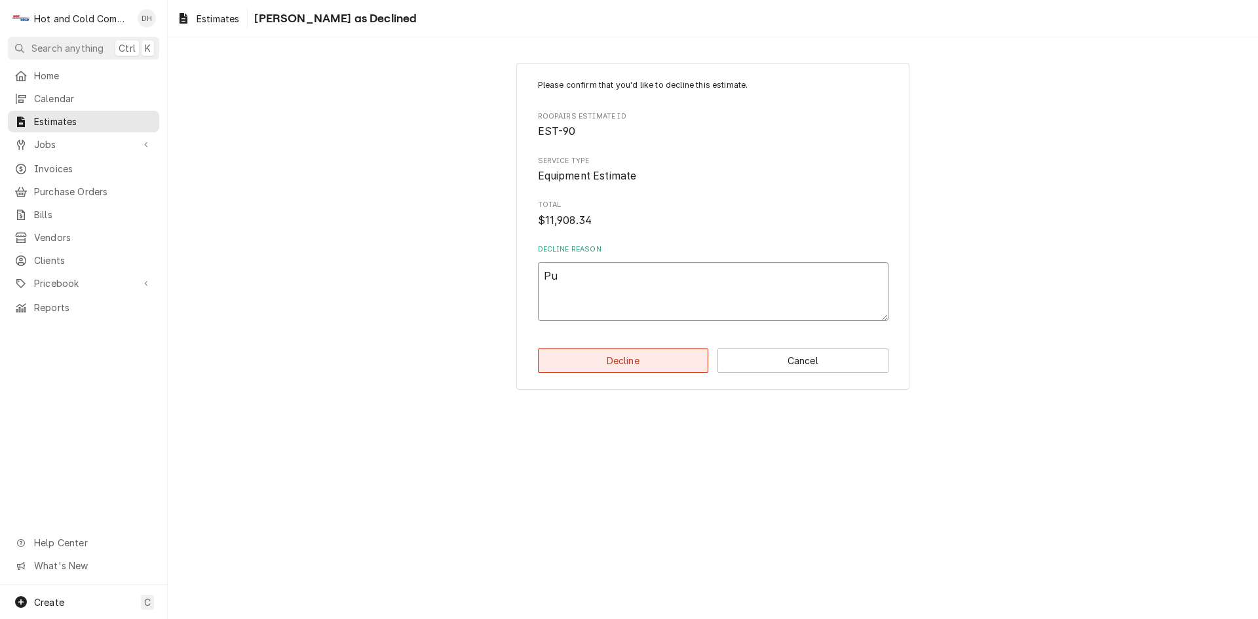
type textarea "x"
type textarea "Pur"
type textarea "x"
type textarea "Purc"
type textarea "x"
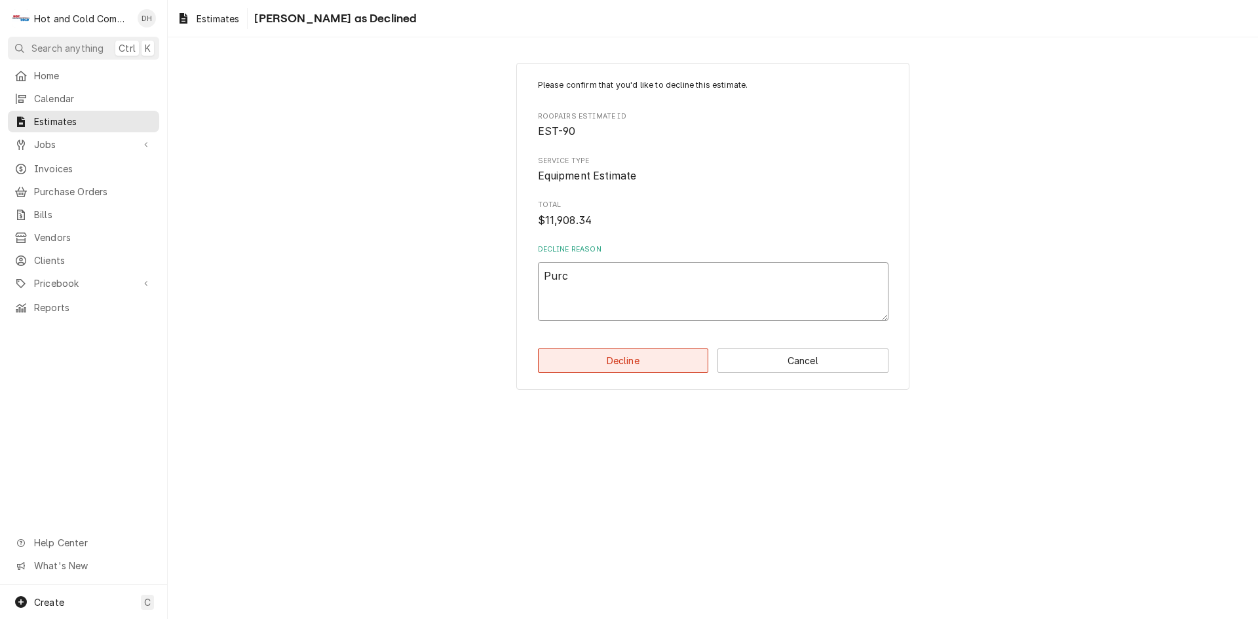
type textarea "Purch"
type textarea "x"
type textarea "Purcha"
type textarea "x"
type textarea "Purchas"
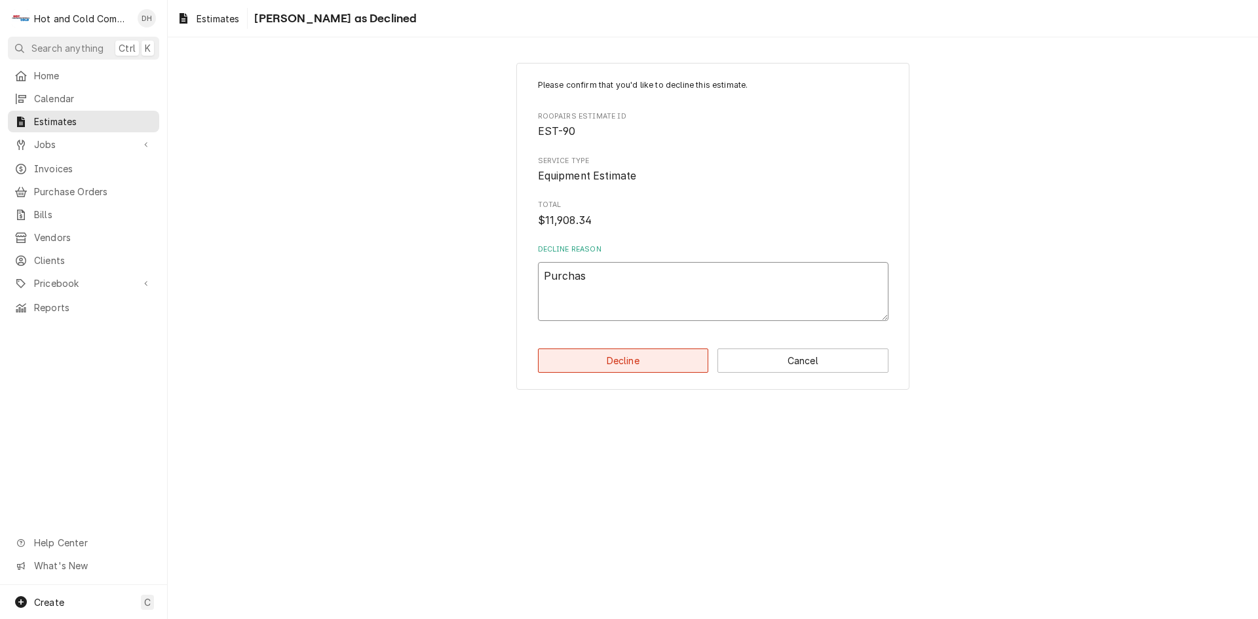
type textarea "x"
type textarea "Purchase"
type textarea "x"
type textarea "Purchased"
type textarea "x"
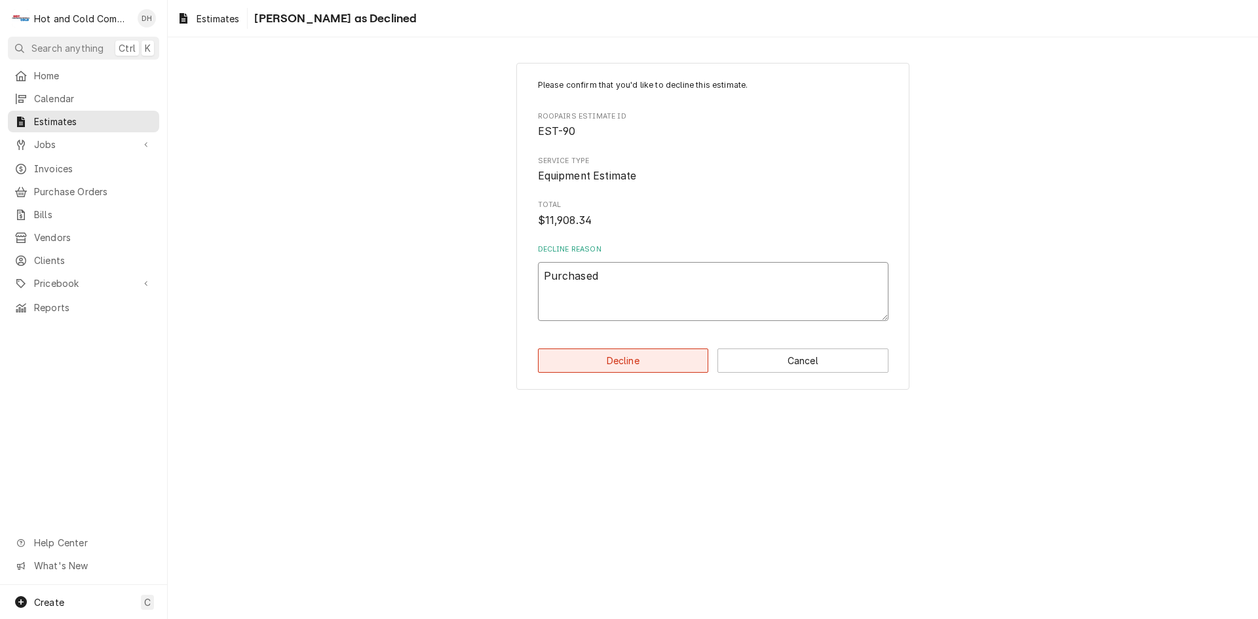
type textarea "Purchased"
type textarea "x"
type textarea "Purchased d"
type textarea "x"
type textarea "Purchased di"
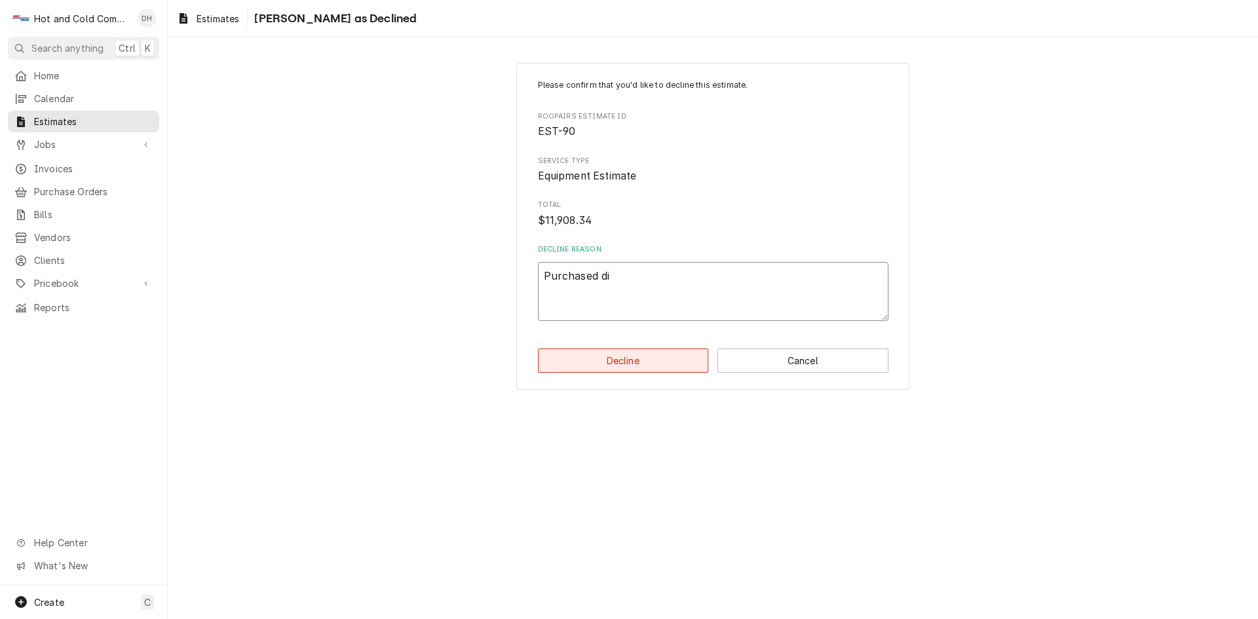
type textarea "x"
type textarea "Purchased dir"
type textarea "x"
type textarea "Purchased dire"
type textarea "x"
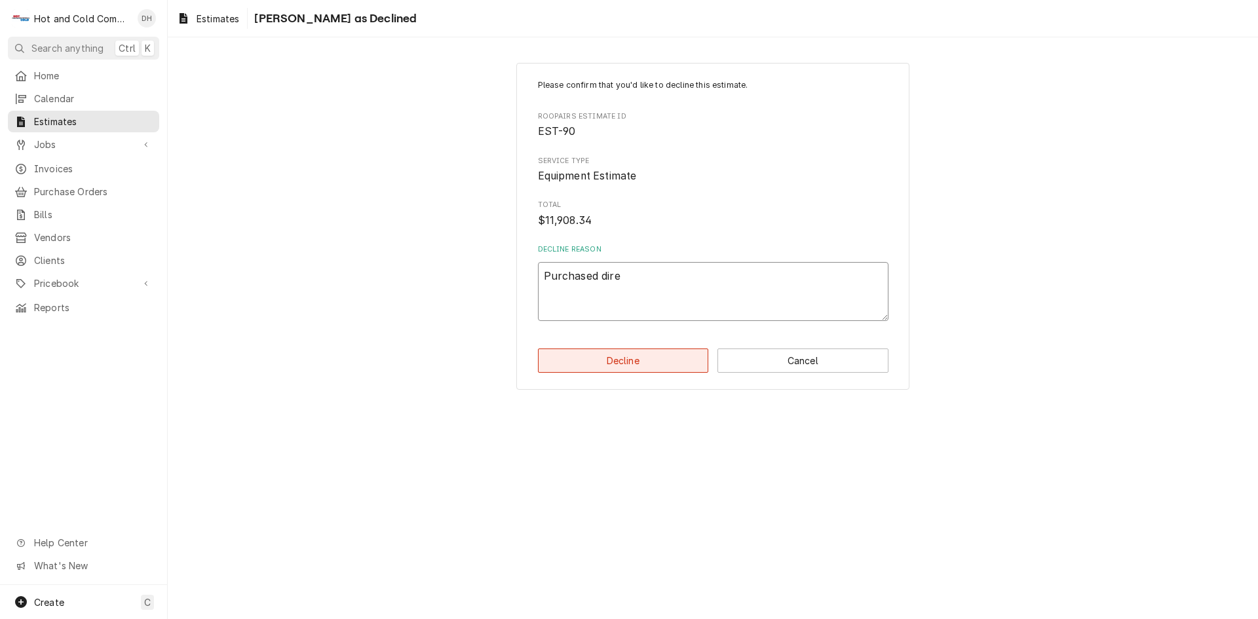
type textarea "Purchased direc"
type textarea "x"
type textarea "Purchased direct"
type textarea "x"
type textarea "Purchased direct"
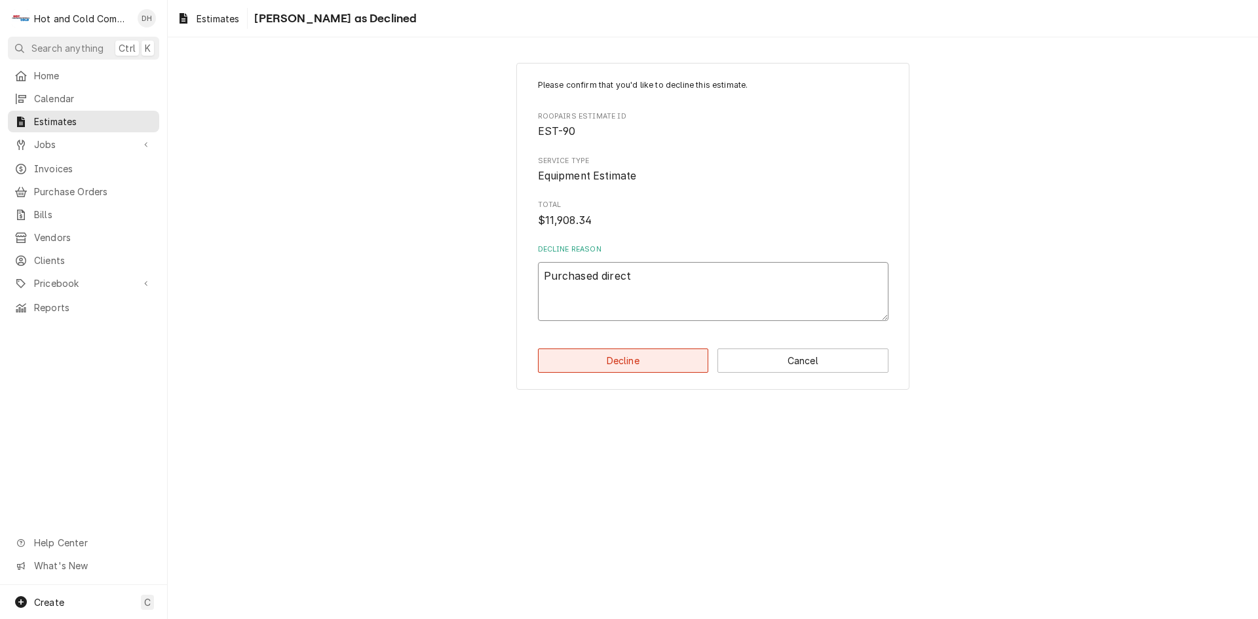
type textarea "x"
type textarea "Purchased direct t"
type textarea "x"
type textarea "Purchased direct th"
type textarea "x"
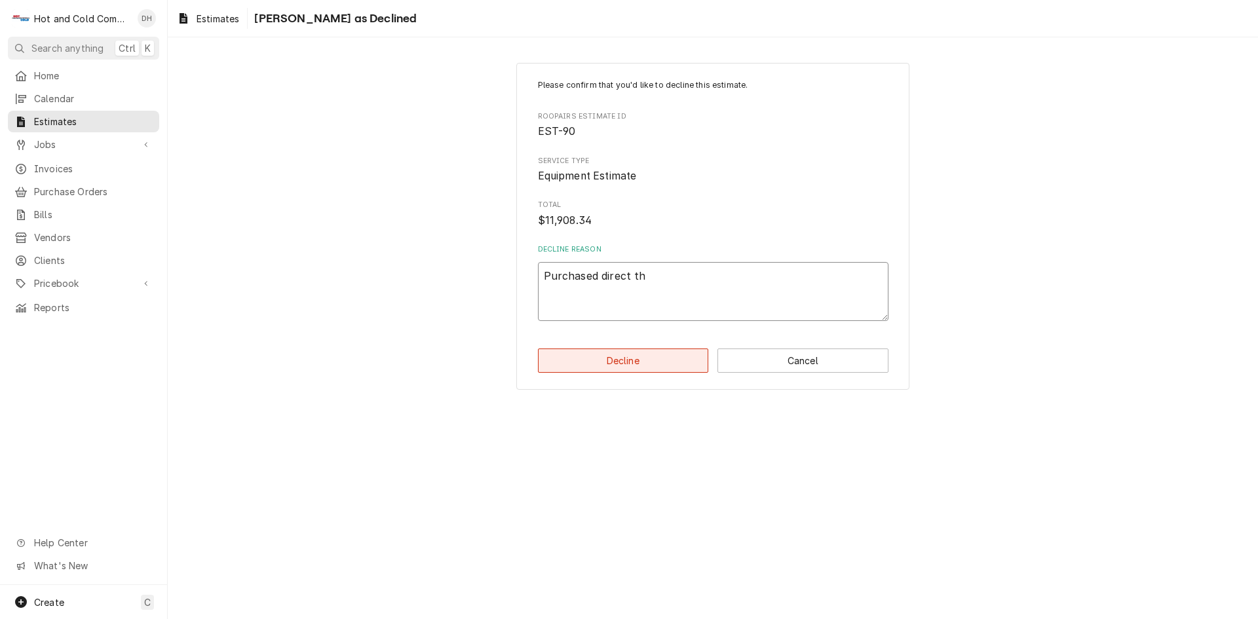
type textarea "Purchased direct the"
type textarea "x"
type textarea "Purchased direct thei"
type textarea "x"
type textarea "Purchased direct their"
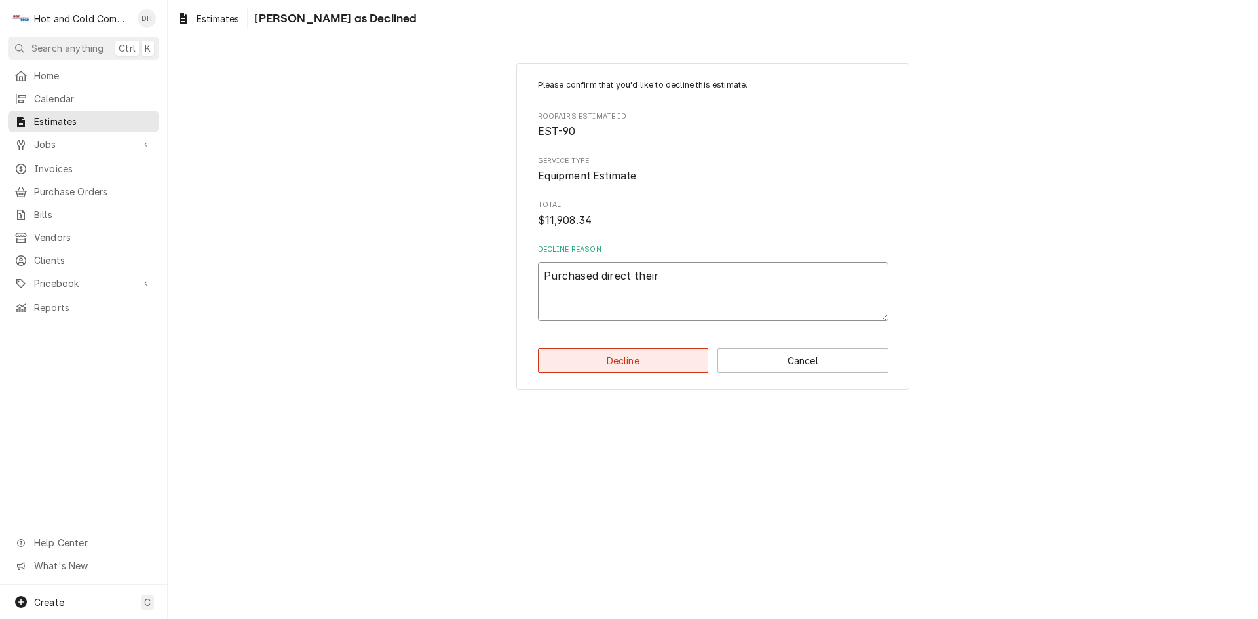
type textarea "x"
type textarea "Purchased direct their"
type textarea "x"
type textarea "Purchased direct their s"
type textarea "x"
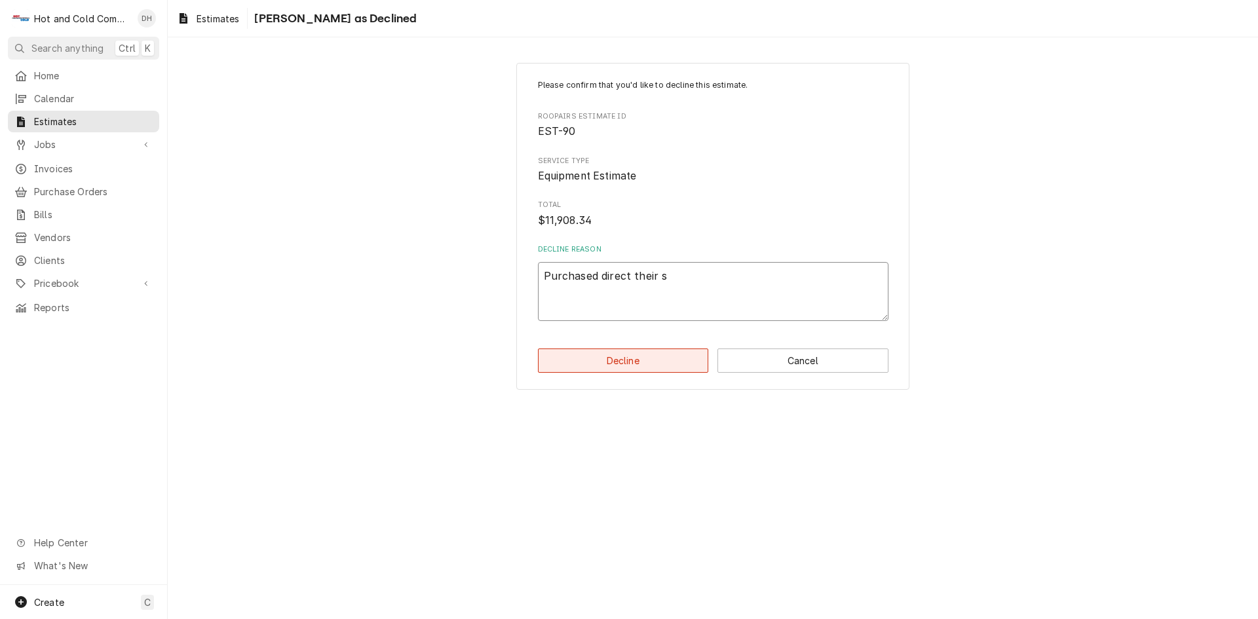
type textarea "Purchased direct their se"
type textarea "x"
type textarea "Purchased direct their sel"
type textarea "x"
type textarea "Purchased direct their self"
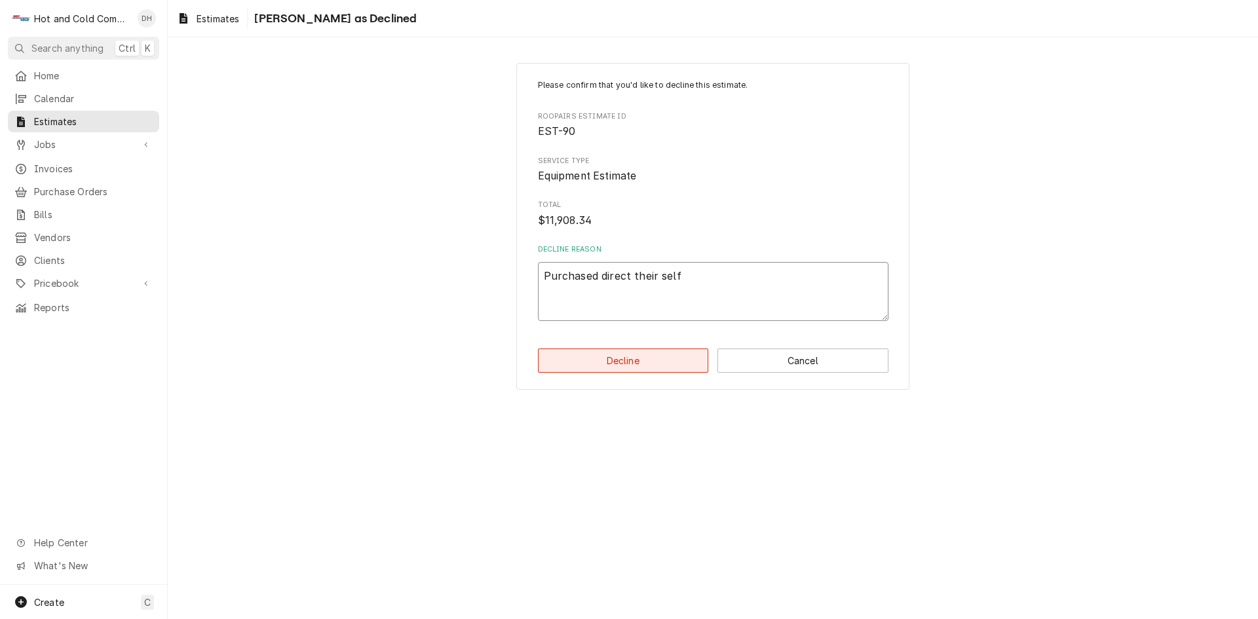
type textarea "x"
type textarea "Purchased direct their self"
type textarea "x"
type textarea "Purchased direct their self a"
type textarea "x"
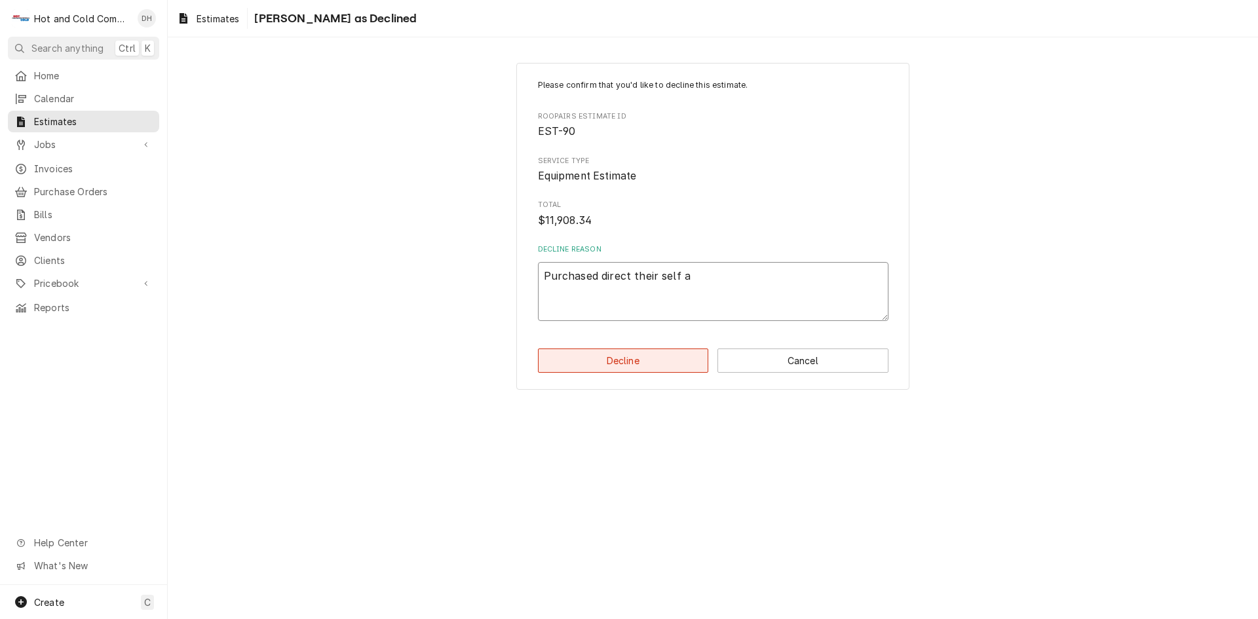
type textarea "Purchased direct their self an"
type textarea "x"
type textarea "Purchased direct their self ano"
type textarea "x"
type textarea "Purchased direct their self anot"
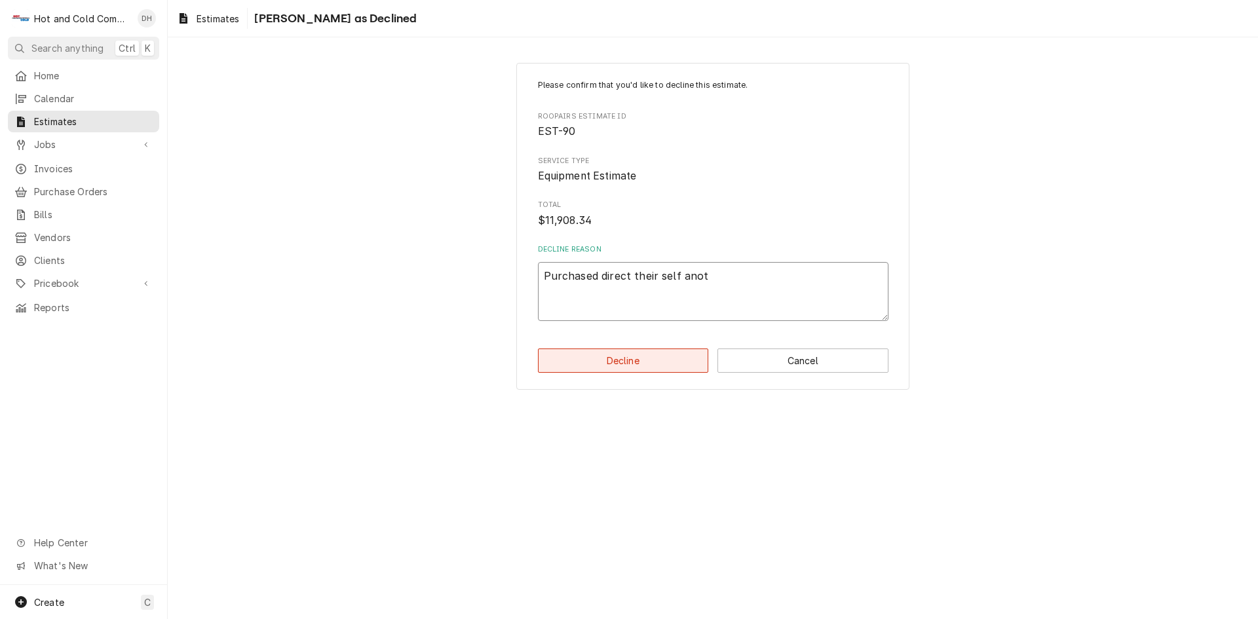
type textarea "x"
type textarea "Purchased direct their self anoth"
type textarea "x"
type textarea "Purchased direct their self anothe"
type textarea "x"
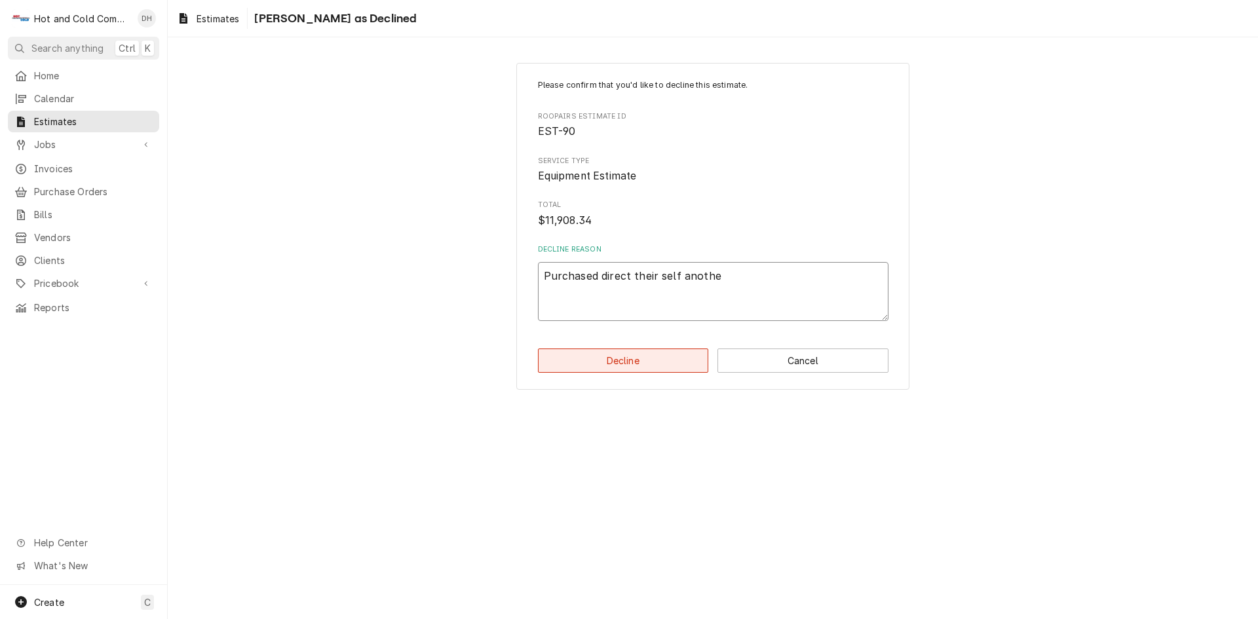
type textarea "Purchased direct their self another"
type textarea "x"
type textarea "Purchased direct their self another"
type textarea "x"
type textarea "Purchased direct their self another b"
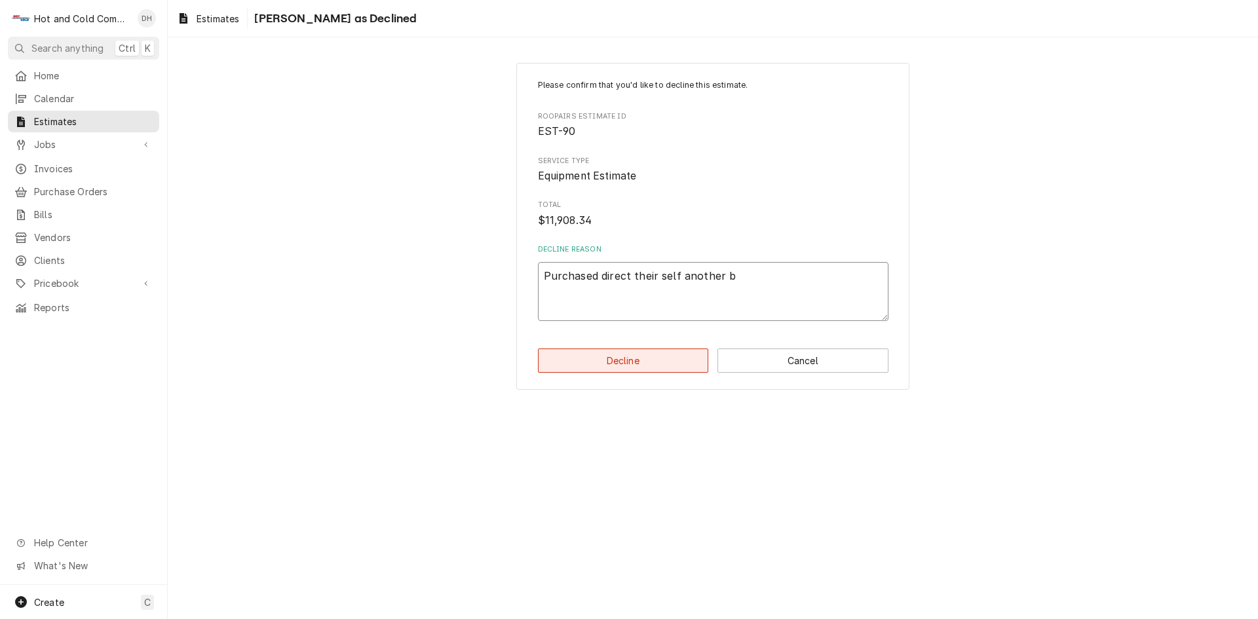
type textarea "x"
type textarea "Purchased direct their self another br"
type textarea "x"
type textarea "Purchased direct their self another bra"
type textarea "x"
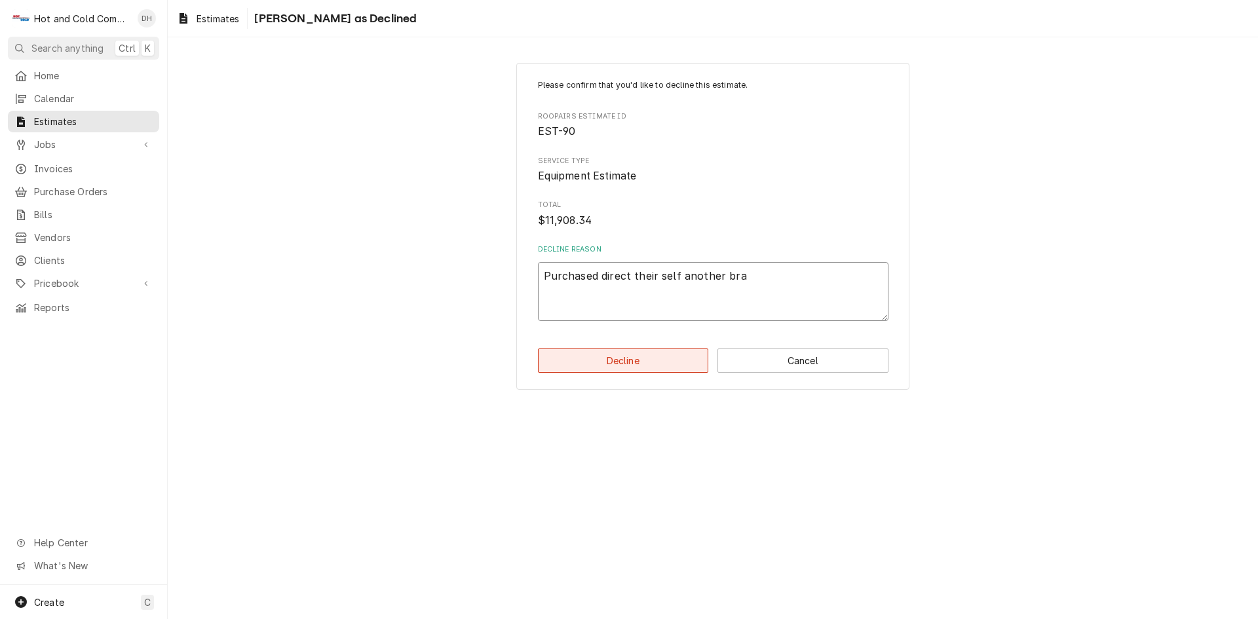
type textarea "Purchased direct their self another bran"
type textarea "x"
type textarea "Purchased direct their self another brand"
drag, startPoint x: 648, startPoint y: 363, endPoint x: 939, endPoint y: 434, distance: 299.5
click at [649, 363] on button "Decline" at bounding box center [623, 361] width 171 height 24
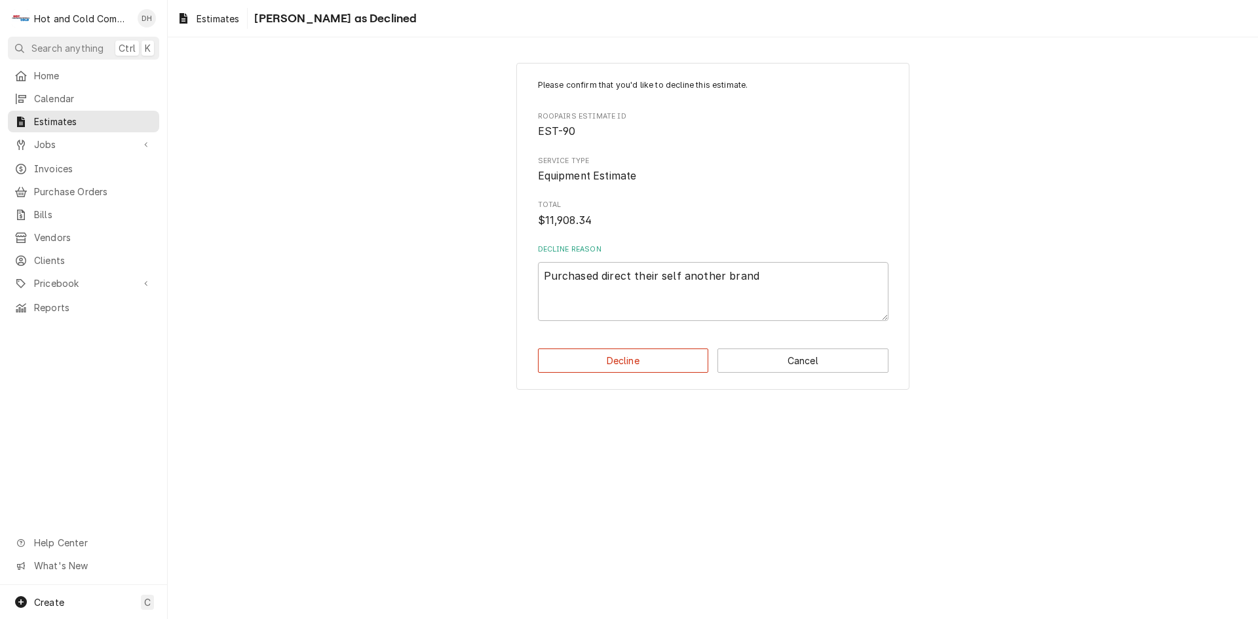
type textarea "x"
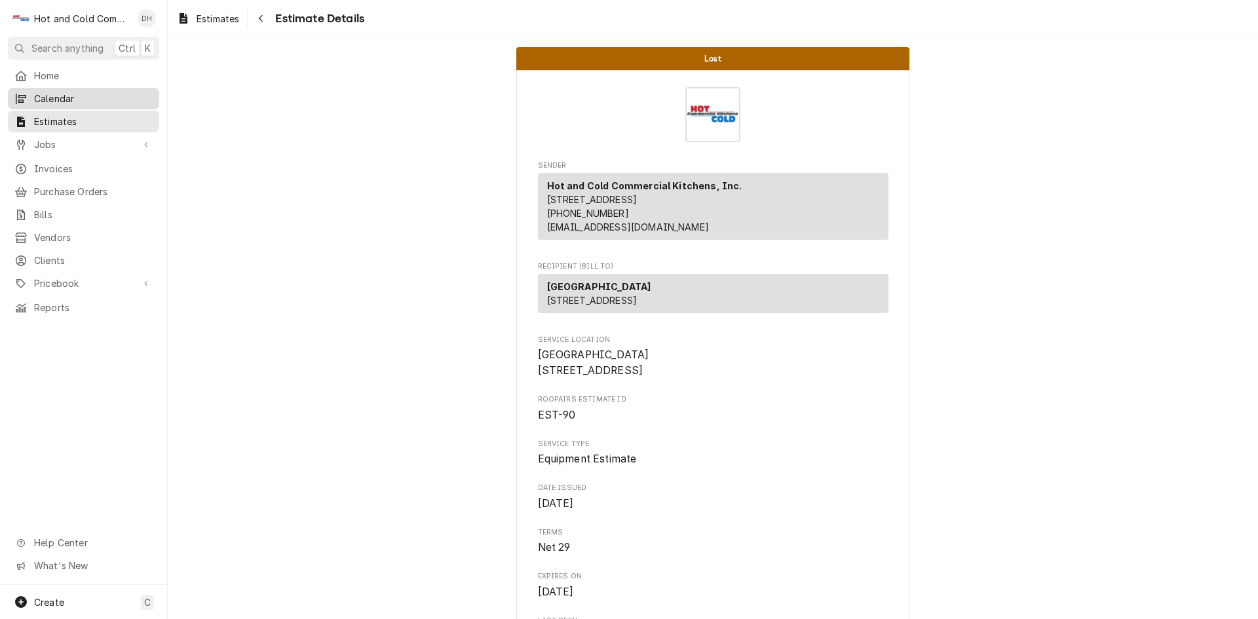
click at [58, 92] on span "Calendar" at bounding box center [93, 99] width 119 height 14
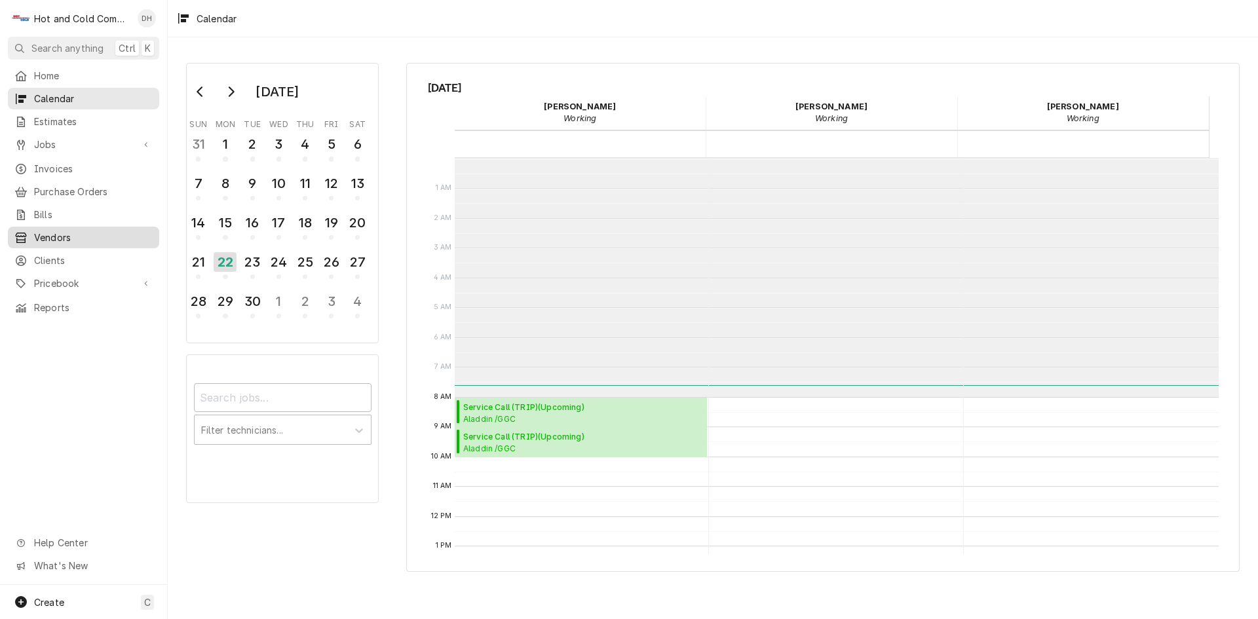
scroll to position [239, 0]
